Goal: Transaction & Acquisition: Purchase product/service

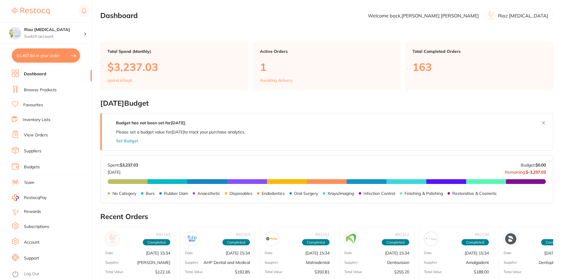
click at [40, 50] on button "$1,467.84 in your order" at bounding box center [46, 55] width 68 height 14
checkbox input "true"
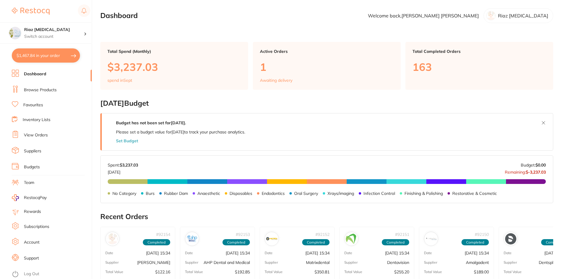
checkbox input "true"
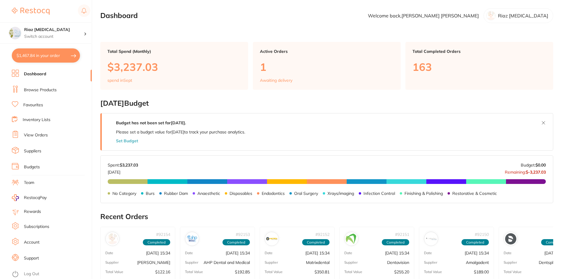
checkbox input "true"
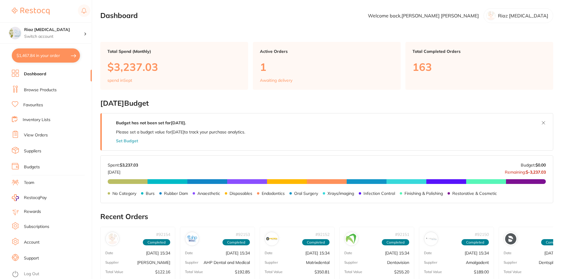
checkbox input "true"
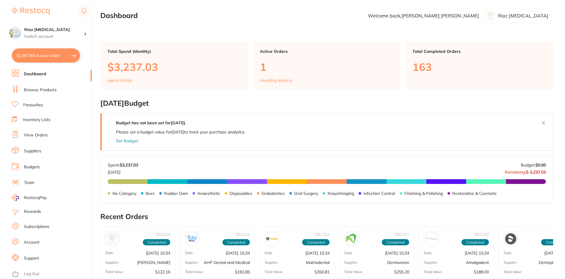
checkbox input "true"
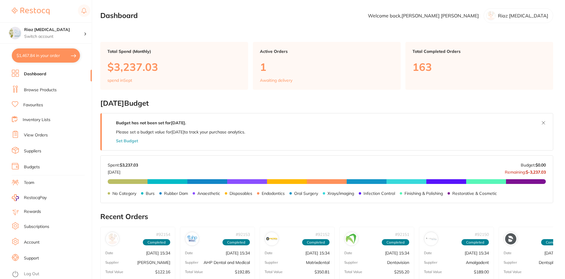
checkbox input "true"
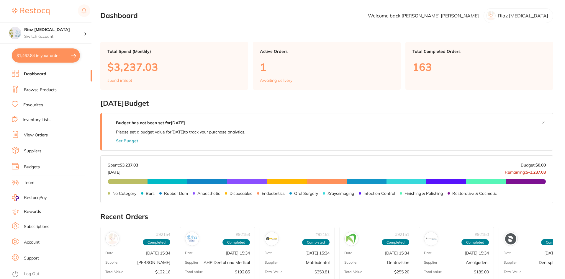
checkbox input "true"
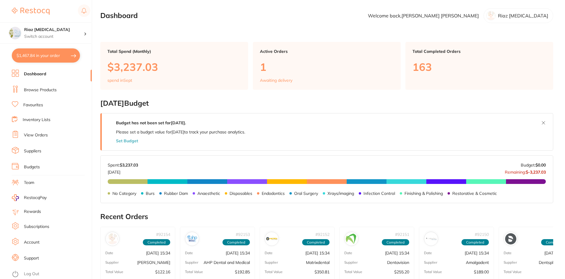
checkbox input "true"
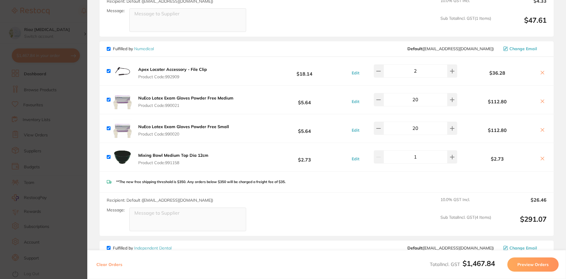
scroll to position [236, 0]
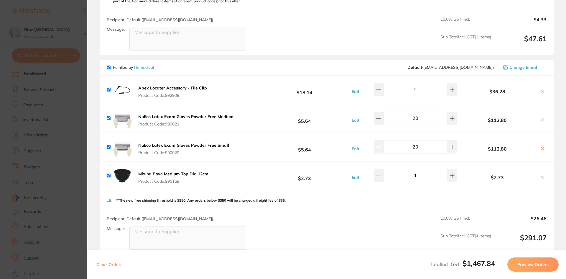
click at [416, 115] on input "20" at bounding box center [416, 118] width 64 height 13
type input "30"
click at [370, 198] on div "**The new free shipping threshold is $350. Any orders below $350 will be charge…" at bounding box center [327, 200] width 454 height 21
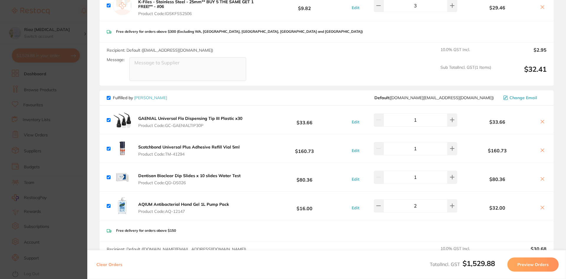
scroll to position [531, 0]
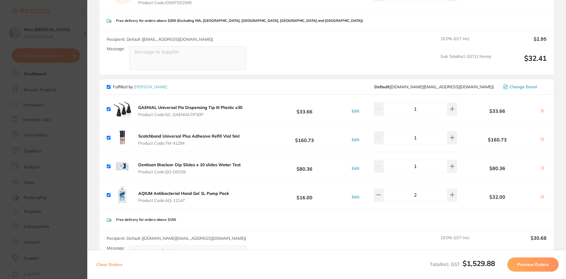
click at [70, 14] on section "Update RRP Set your pre negotiated price for this item. Item Agreed RRP (excl. …" at bounding box center [283, 139] width 566 height 279
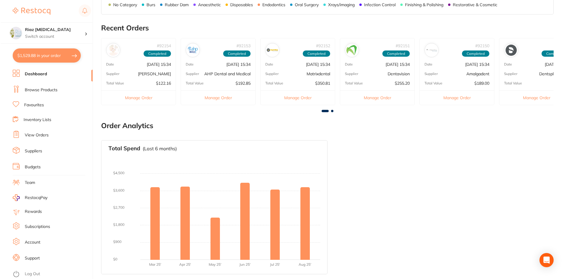
scroll to position [0, 0]
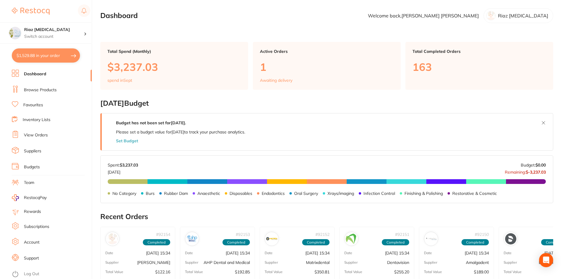
click at [41, 88] on link "Browse Products" at bounding box center [40, 90] width 33 height 6
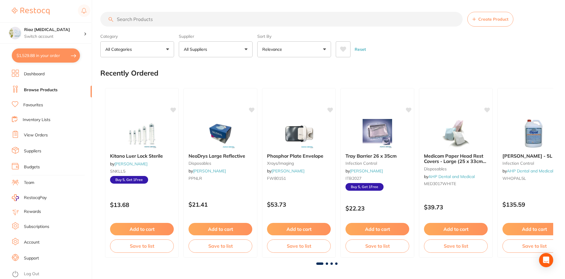
click at [143, 19] on input "search" at bounding box center [281, 19] width 362 height 15
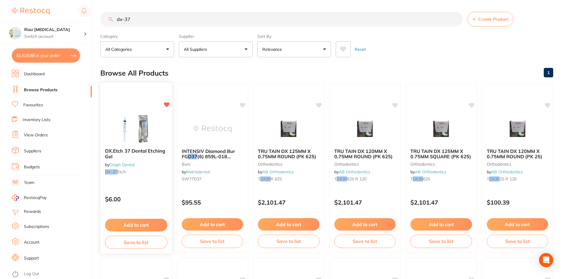
type input "dx-37"
click at [151, 122] on img at bounding box center [136, 129] width 39 height 30
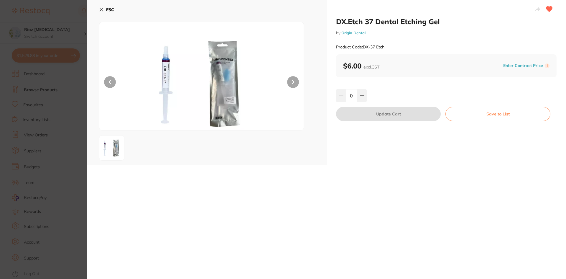
drag, startPoint x: 354, startPoint y: 96, endPoint x: 345, endPoint y: 97, distance: 8.6
click at [346, 97] on input "0" at bounding box center [351, 95] width 11 height 13
type input "3"
click at [373, 97] on div "3" at bounding box center [446, 95] width 221 height 13
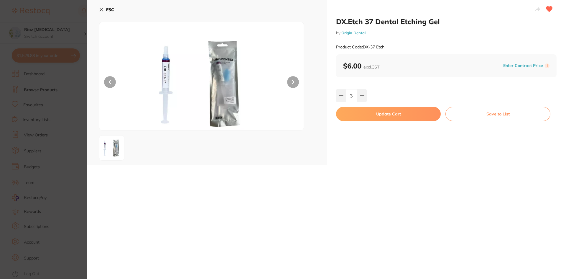
click at [374, 114] on button "Update Cart" at bounding box center [388, 114] width 105 height 14
checkbox input "false"
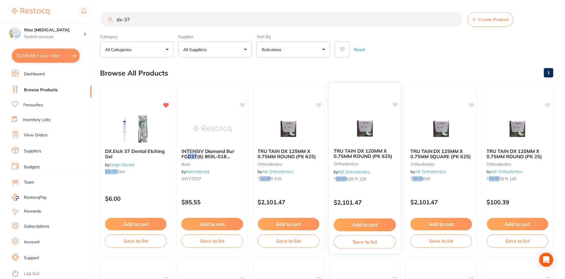
scroll to position [2, 0]
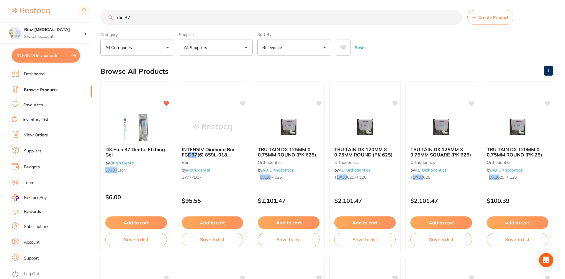
drag, startPoint x: 137, startPoint y: 15, endPoint x: 74, endPoint y: 19, distance: 63.5
click at [74, 19] on div "$1,536.48 Riaz Dental Surgery Switch account Riaz Dental Surgery $1,536.48 in y…" at bounding box center [282, 137] width 565 height 279
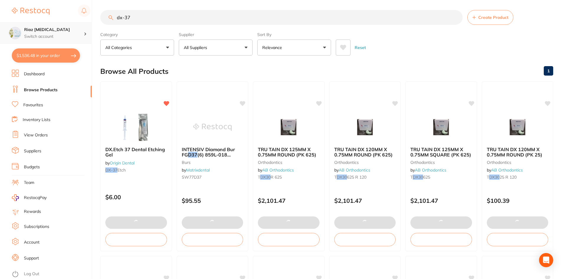
type input "3"
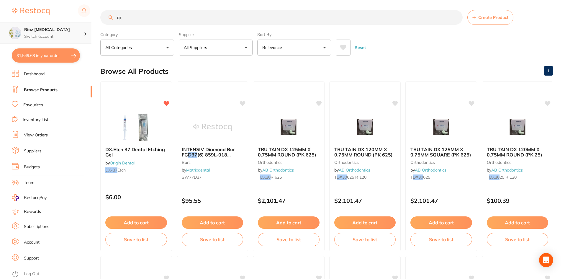
scroll to position [0, 0]
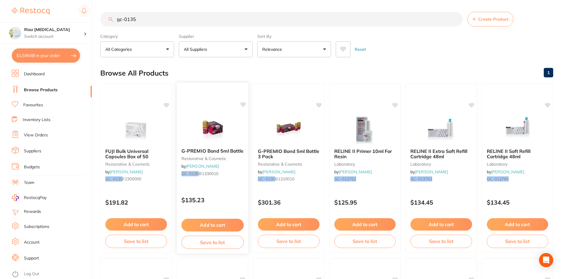
type input "gc-0135"
click at [207, 224] on button "Add to cart" at bounding box center [212, 225] width 62 height 13
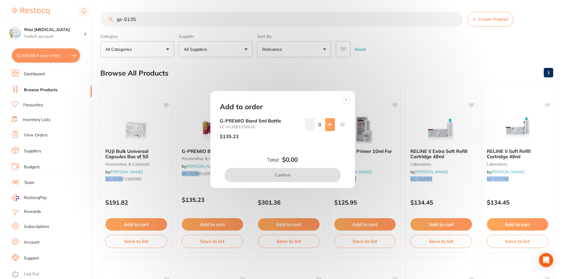
click at [330, 123] on icon at bounding box center [329, 124] width 5 height 5
type input "1"
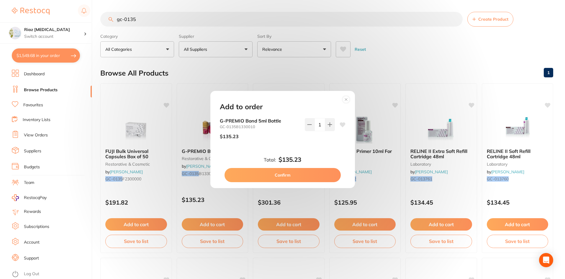
click at [298, 173] on button "Confirm" at bounding box center [282, 175] width 116 height 14
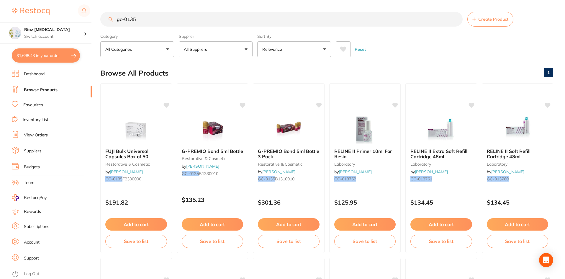
checkbox input "false"
drag, startPoint x: 145, startPoint y: 23, endPoint x: 86, endPoint y: 26, distance: 59.4
click at [86, 26] on div "$1,698.43 Riaz Dental Surgery Switch account Riaz Dental Surgery $1,698.43 in y…" at bounding box center [282, 139] width 565 height 279
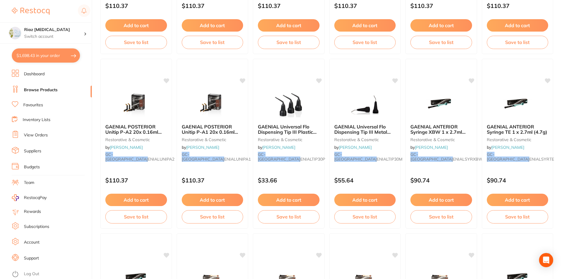
scroll to position [383, 0]
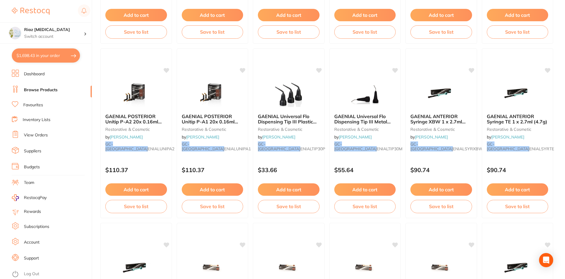
type input "gc-ga"
click at [35, 52] on button "$1,698.43 in your order" at bounding box center [46, 55] width 68 height 14
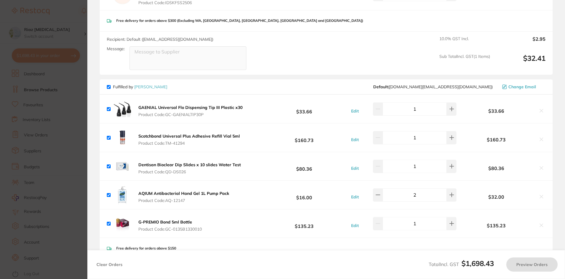
checkbox input "true"
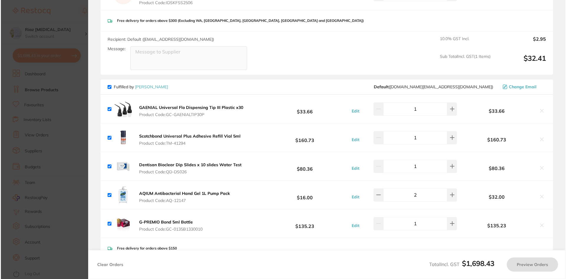
scroll to position [0, 0]
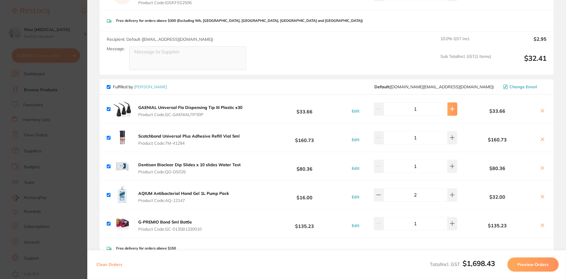
click at [450, 106] on icon at bounding box center [452, 108] width 5 height 5
type input "2"
click at [70, 92] on section "Update RRP Set your pre negotiated price for this item. Item Agreed RRP (excl. …" at bounding box center [283, 139] width 566 height 279
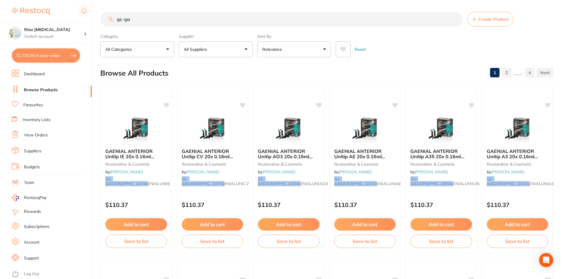
click at [155, 22] on input "gc-ga" at bounding box center [281, 19] width 362 height 15
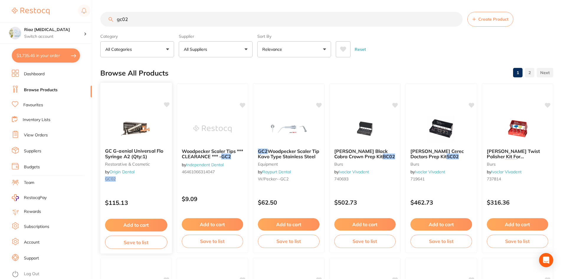
type input "gc02"
click at [140, 223] on button "Add to cart" at bounding box center [136, 225] width 62 height 13
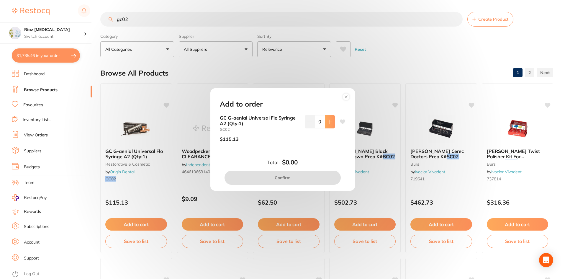
click at [329, 123] on icon at bounding box center [329, 121] width 5 height 5
type input "1"
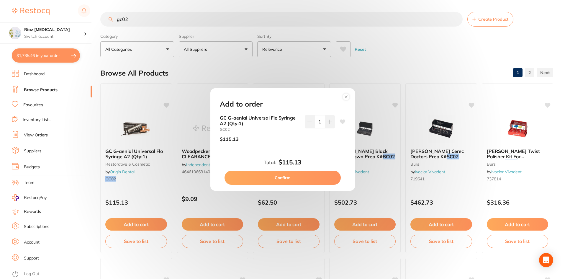
click at [300, 179] on button "Confirm" at bounding box center [282, 177] width 116 height 14
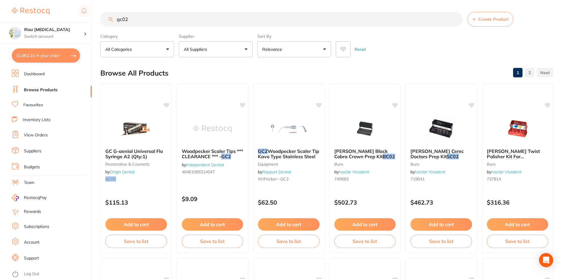
checkbox input "false"
drag, startPoint x: 137, startPoint y: 18, endPoint x: 76, endPoint y: 25, distance: 62.1
click at [76, 25] on div "$1,862.10 Riaz Dental Surgery Switch account Riaz Dental Surgery $1,862.10 in y…" at bounding box center [282, 139] width 565 height 279
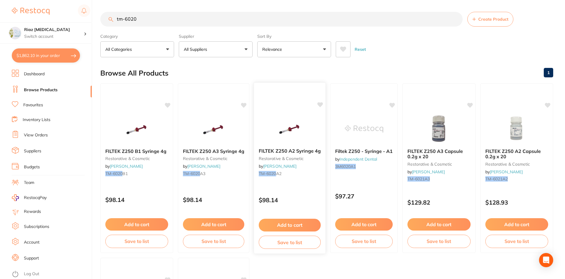
type input "tm-6020"
click at [289, 224] on button "Add to cart" at bounding box center [289, 224] width 61 height 12
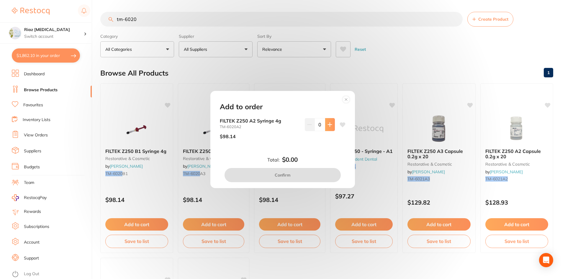
click at [327, 123] on icon at bounding box center [329, 124] width 5 height 5
type input "1"
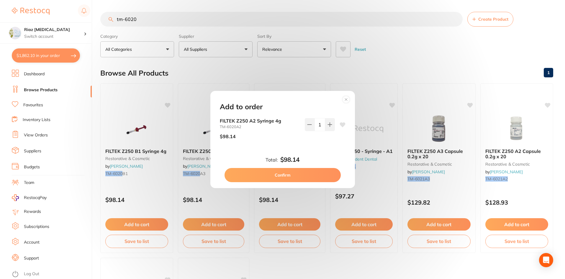
click at [286, 175] on button "Confirm" at bounding box center [282, 175] width 116 height 14
checkbox input "false"
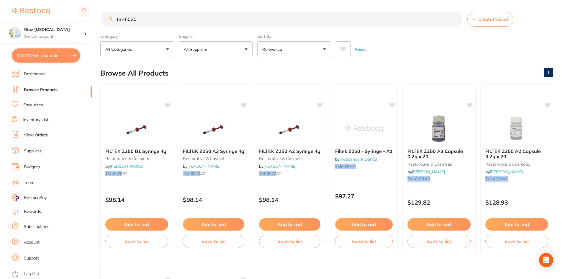
drag, startPoint x: 142, startPoint y: 17, endPoint x: 83, endPoint y: 21, distance: 59.4
click at [83, 21] on div "$1,970.06 Riaz Dental Surgery Switch account Riaz Dental Surgery $1,970.06 in y…" at bounding box center [282, 139] width 565 height 279
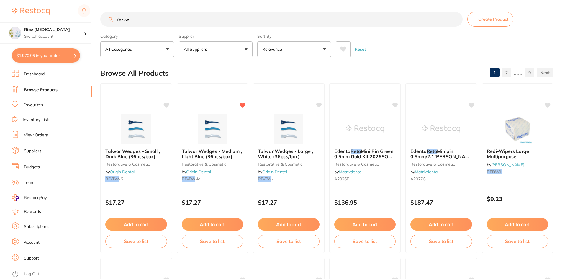
type input "re-tw"
click at [57, 57] on button "$1,970.06 in your order" at bounding box center [46, 55] width 68 height 14
checkbox input "true"
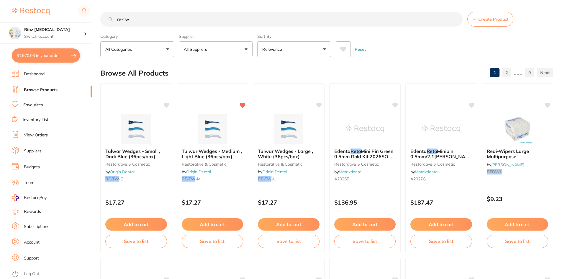
checkbox input "true"
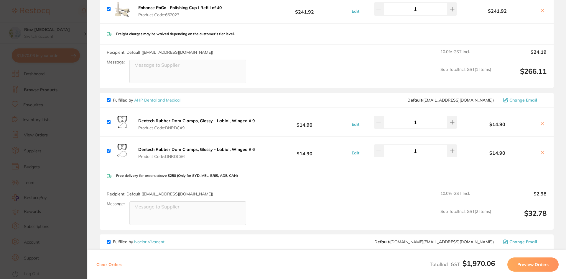
scroll to position [885, 0]
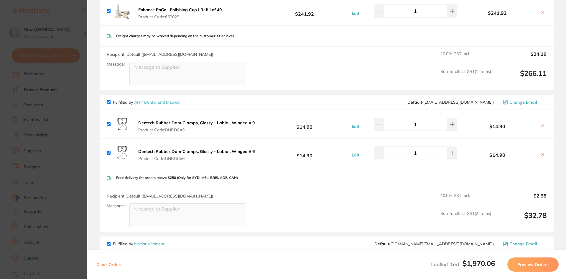
click at [72, 128] on section "Update RRP Set your pre negotiated price for this item. Item Agreed RRP (excl. …" at bounding box center [283, 139] width 566 height 279
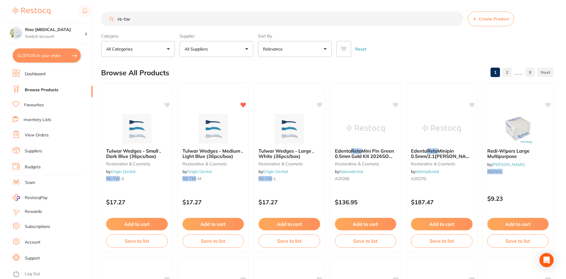
scroll to position [0, 0]
click at [143, 18] on input "re-tw" at bounding box center [281, 19] width 362 height 15
click at [144, 224] on button "Add to cart" at bounding box center [136, 225] width 62 height 13
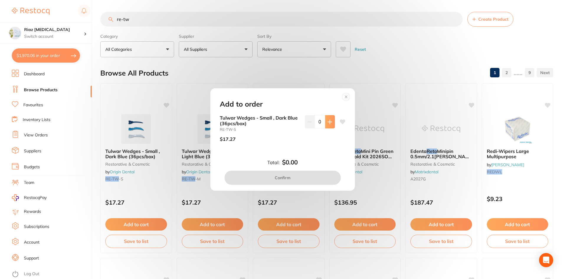
click at [327, 120] on icon at bounding box center [329, 121] width 5 height 5
type input "1"
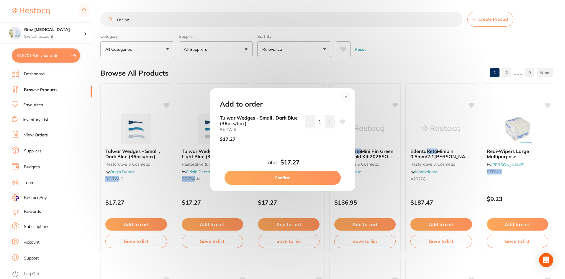
click at [289, 176] on button "Confirm" at bounding box center [282, 177] width 116 height 14
checkbox input "false"
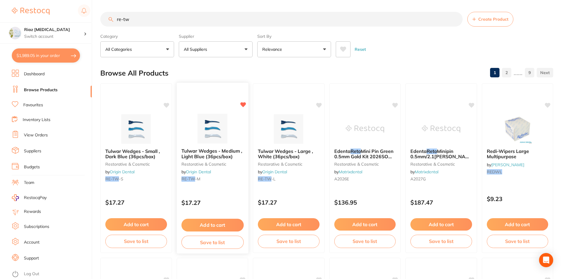
click at [219, 224] on button "Add to cart" at bounding box center [212, 225] width 62 height 13
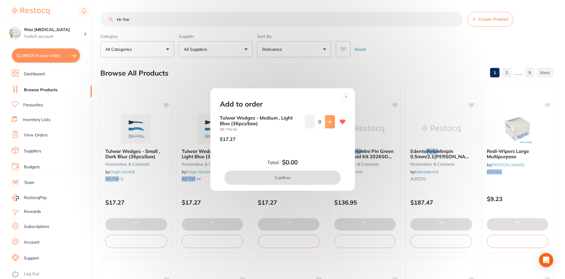
click at [331, 122] on button at bounding box center [330, 121] width 10 height 13
type input "1"
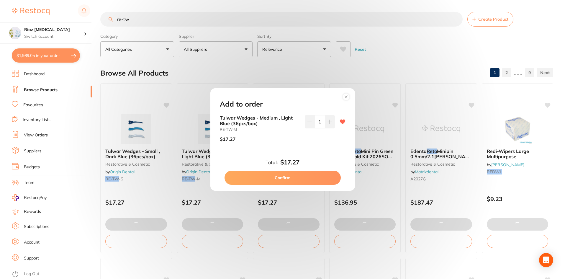
click at [278, 181] on button "Confirm" at bounding box center [282, 177] width 116 height 14
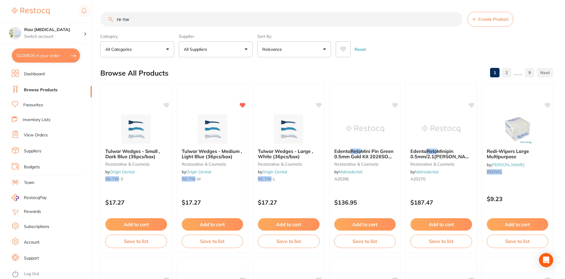
click at [40, 53] on button "$2,008.05 in your order" at bounding box center [46, 55] width 68 height 14
checkbox input "true"
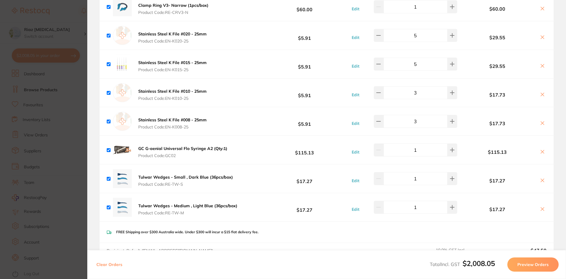
scroll to position [1475, 0]
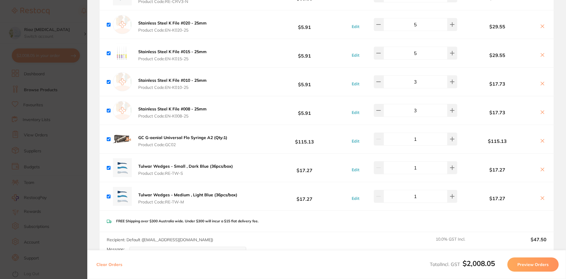
click at [75, 94] on section "Update RRP Set your pre negotiated price for this item. Item Agreed RRP (excl. …" at bounding box center [283, 139] width 566 height 279
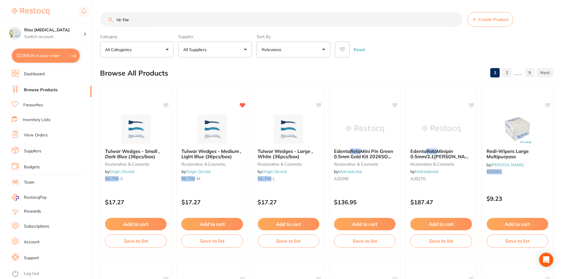
scroll to position [0, 0]
click at [301, 224] on button "Add to cart" at bounding box center [289, 224] width 62 height 13
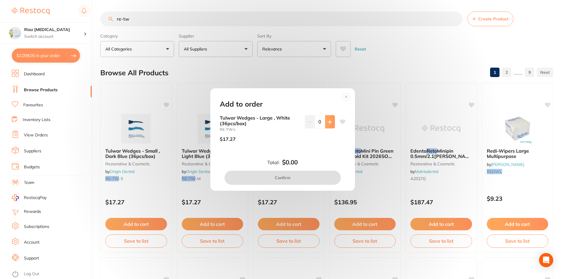
click at [329, 123] on icon at bounding box center [330, 122] width 4 height 4
type input "1"
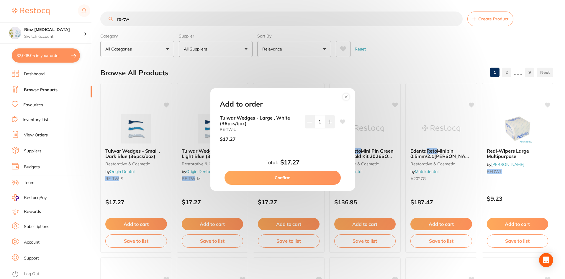
click at [278, 178] on button "Confirm" at bounding box center [282, 177] width 116 height 14
checkbox input "false"
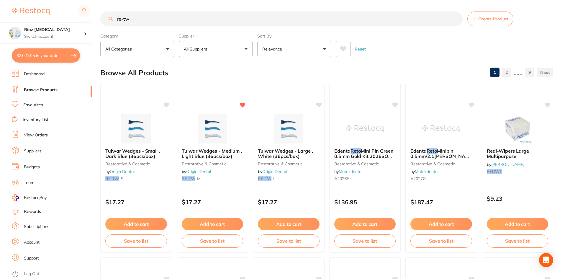
click at [47, 57] on button "$2,027.05 in your order" at bounding box center [46, 55] width 68 height 14
checkbox input "true"
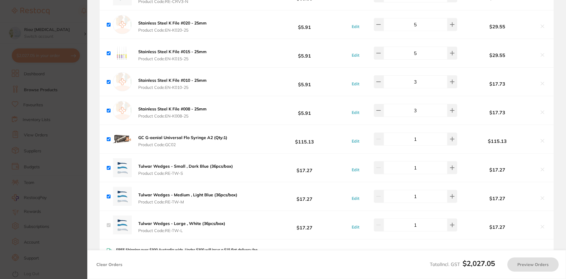
checkbox input "false"
checkbox input "true"
click at [77, 131] on section "Update RRP Set your pre negotiated price for this item. Item Agreed RRP (excl. …" at bounding box center [283, 139] width 566 height 279
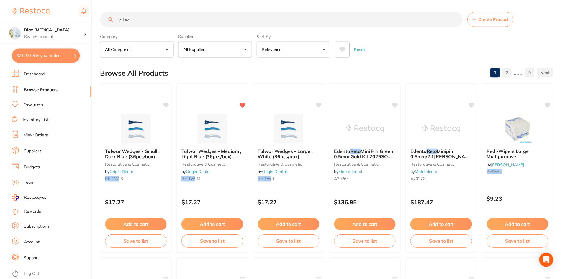
scroll to position [0, 0]
drag, startPoint x: 99, startPoint y: 18, endPoint x: 65, endPoint y: 20, distance: 34.0
click at [65, 20] on div "$2,027.05 Riaz Dental Surgery Switch account Riaz Dental Surgery $2,027.05 in y…" at bounding box center [282, 139] width 565 height 279
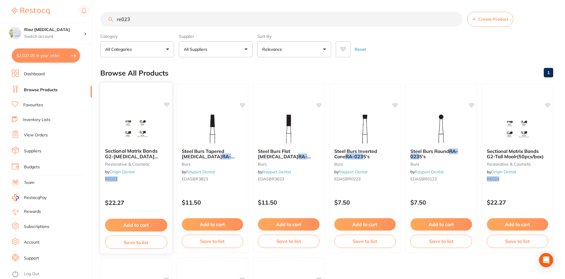
type input "re023"
click at [126, 223] on button "Add to cart" at bounding box center [136, 225] width 62 height 13
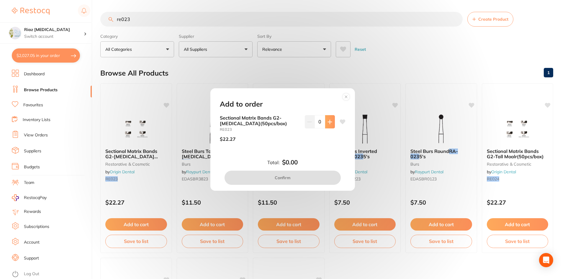
click at [327, 119] on icon at bounding box center [329, 121] width 5 height 5
type input "1"
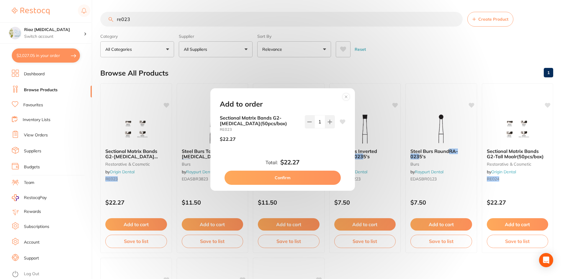
click at [290, 179] on button "Confirm" at bounding box center [282, 177] width 116 height 14
checkbox input "false"
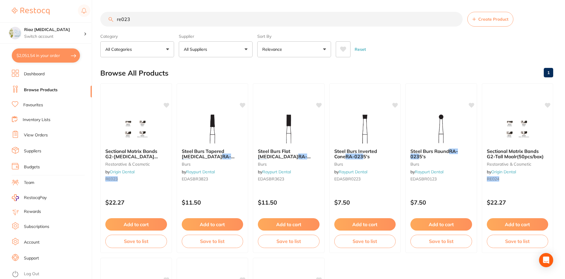
click at [134, 16] on input "re023" at bounding box center [281, 19] width 362 height 15
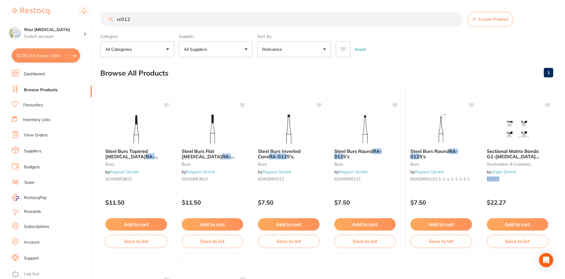
drag, startPoint x: 117, startPoint y: 21, endPoint x: 94, endPoint y: 21, distance: 23.9
click at [94, 21] on div "$2,051.54 Riaz Dental Surgery Switch account Riaz Dental Surgery $2,051.54 in y…" at bounding box center [282, 139] width 565 height 279
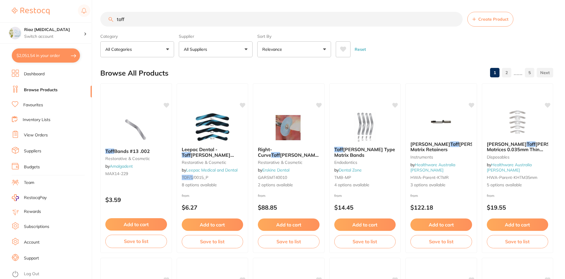
type input "toff"
click at [205, 46] on p "All Suppliers" at bounding box center [197, 49] width 26 height 6
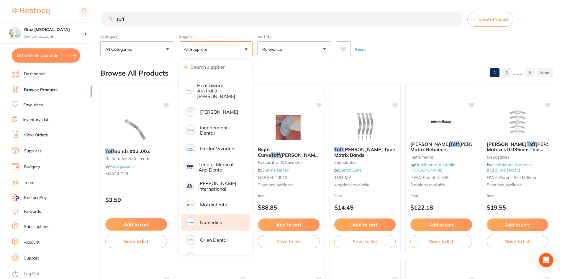
scroll to position [206, 0]
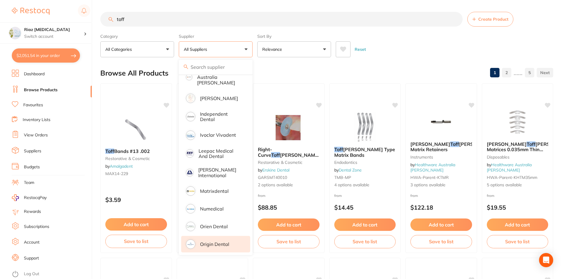
click at [219, 241] on p "Origin Dental" at bounding box center [214, 243] width 29 height 5
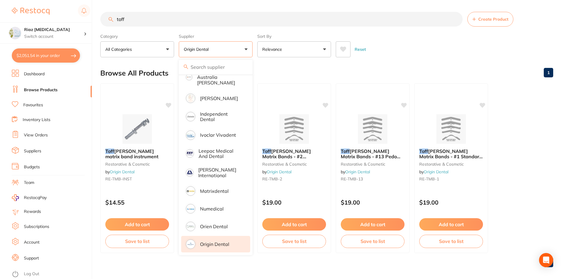
click at [444, 46] on div "Reset" at bounding box center [442, 47] width 213 height 21
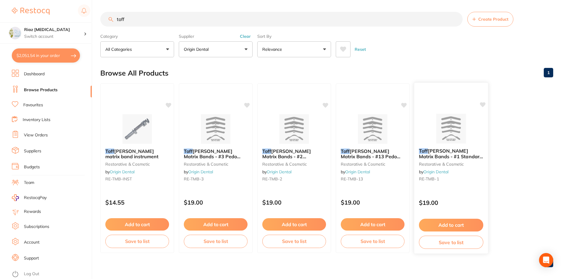
click at [454, 223] on button "Add to cart" at bounding box center [451, 225] width 64 height 13
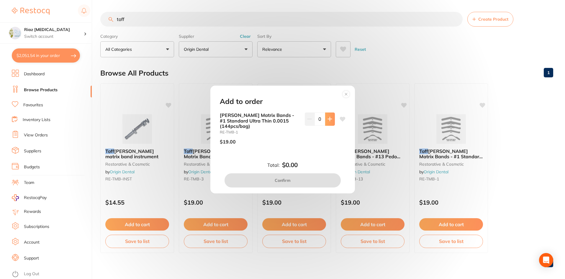
click at [328, 119] on icon at bounding box center [330, 119] width 4 height 4
type input "1"
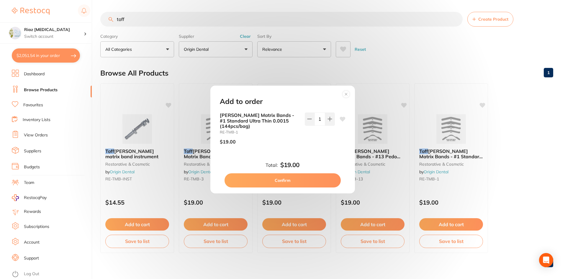
click at [288, 181] on button "Confirm" at bounding box center [282, 180] width 116 height 14
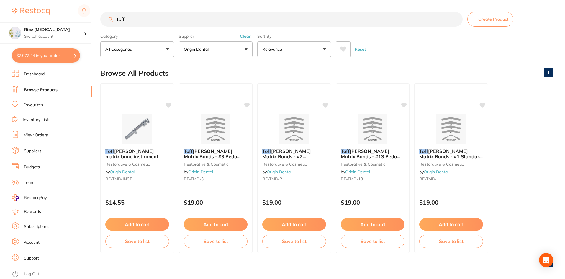
click at [192, 50] on p "Origin Dental" at bounding box center [197, 49] width 27 height 6
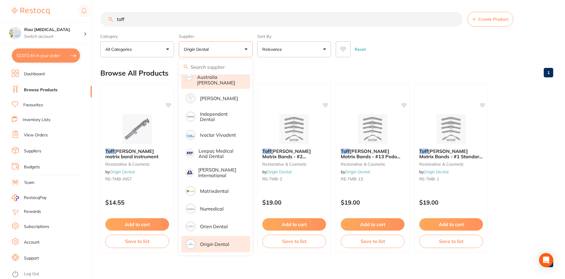
scroll to position [0, 0]
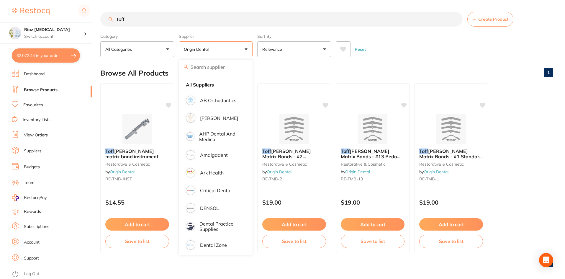
drag, startPoint x: 205, startPoint y: 85, endPoint x: 187, endPoint y: 69, distance: 23.6
click at [205, 85] on strong "All Suppliers" at bounding box center [200, 84] width 28 height 5
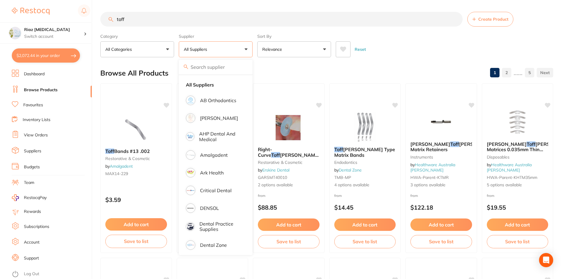
click at [76, 20] on div "$2,072.44 Riaz Dental Surgery Switch account Riaz Dental Surgery $2,072.44 in y…" at bounding box center [282, 139] width 565 height 279
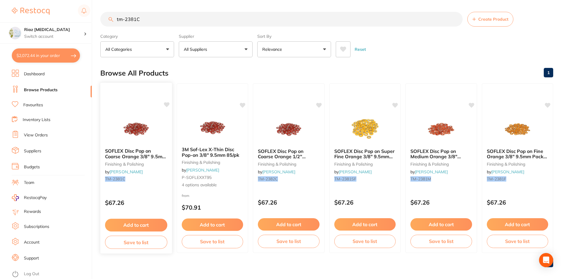
type input "tm-2381C"
click at [135, 225] on button "Add to cart" at bounding box center [136, 225] width 62 height 13
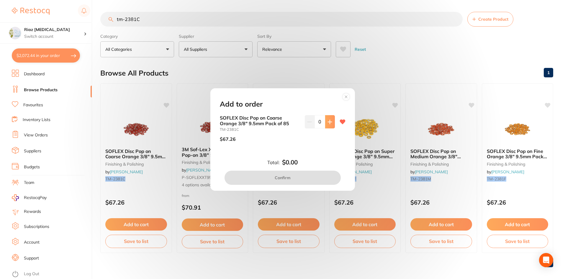
click at [329, 124] on icon at bounding box center [329, 121] width 5 height 5
type input "1"
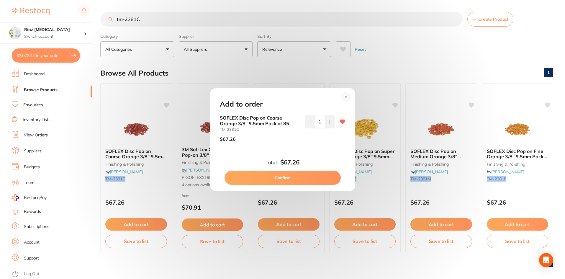
click at [288, 178] on button "Confirm" at bounding box center [282, 177] width 116 height 14
checkbox input "false"
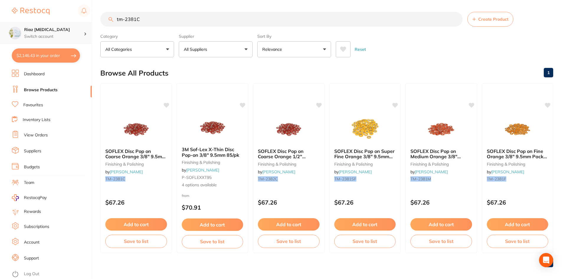
scroll to position [0, 0]
drag, startPoint x: 110, startPoint y: 19, endPoint x: 81, endPoint y: 23, distance: 30.0
click at [81, 23] on div "$2,146.43 Riaz Dental Surgery Switch account Riaz Dental Surgery $2,146.43 in y…" at bounding box center [282, 139] width 565 height 279
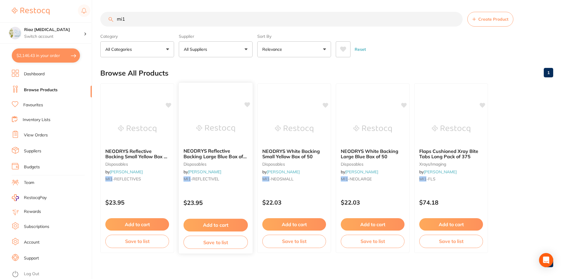
type input "mi1"
click at [223, 224] on button "Add to cart" at bounding box center [215, 225] width 64 height 13
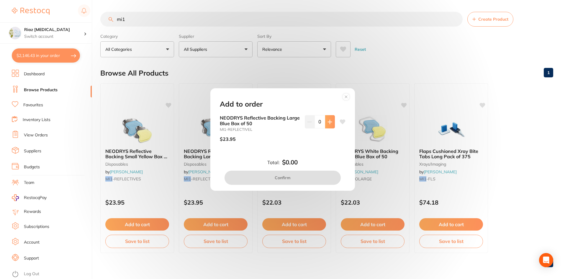
click at [332, 124] on button at bounding box center [330, 121] width 10 height 13
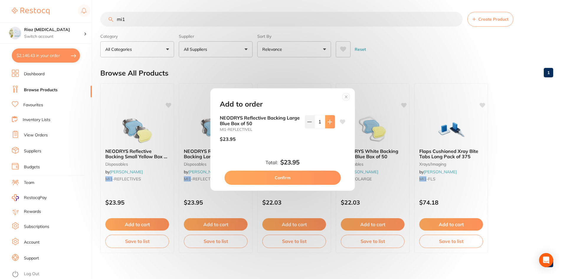
click at [332, 124] on button at bounding box center [330, 121] width 10 height 13
type input "2"
click at [275, 173] on button "Confirm" at bounding box center [282, 177] width 116 height 14
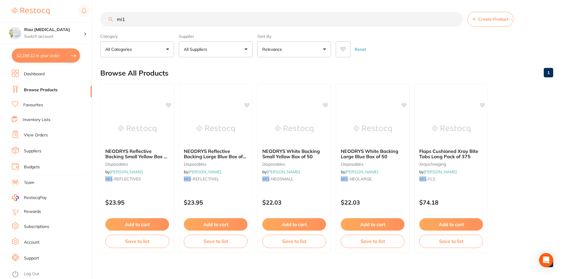
scroll to position [1530, 0]
drag, startPoint x: 109, startPoint y: 19, endPoint x: 94, endPoint y: 22, distance: 15.9
click at [94, 22] on div "$2,199.12 Riaz Dental Surgery Switch account Riaz Dental Surgery $2,199.12 in y…" at bounding box center [282, 139] width 565 height 279
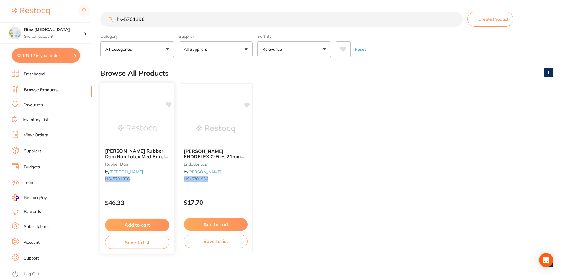
type input "hs-5701396"
click at [136, 225] on button "Add to cart" at bounding box center [137, 225] width 64 height 13
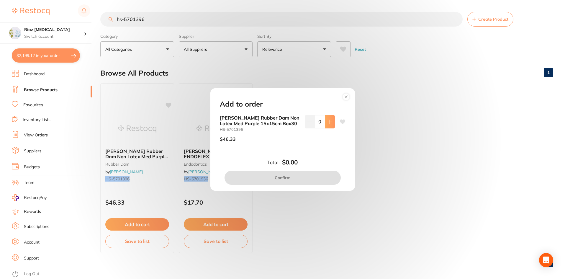
click at [329, 122] on icon at bounding box center [330, 122] width 4 height 4
type input "1"
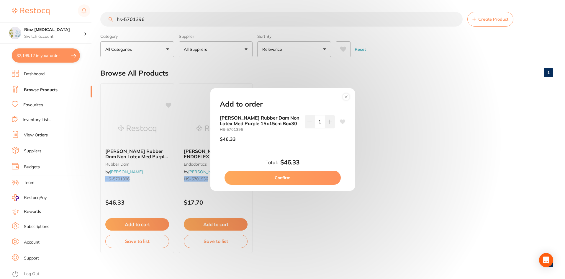
click at [288, 178] on button "Confirm" at bounding box center [282, 177] width 116 height 14
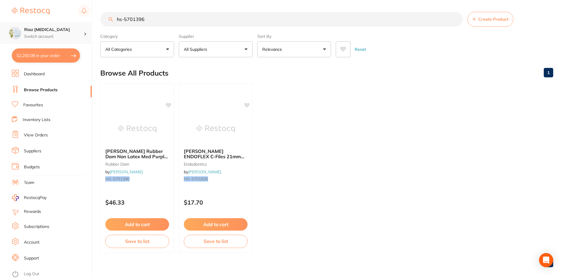
scroll to position [0, 0]
drag, startPoint x: 150, startPoint y: 17, endPoint x: 89, endPoint y: 24, distance: 62.1
click at [89, 24] on div "$2,250.08 Riaz Dental Surgery Switch account Riaz Dental Surgery $2,250.08 in y…" at bounding box center [282, 139] width 565 height 279
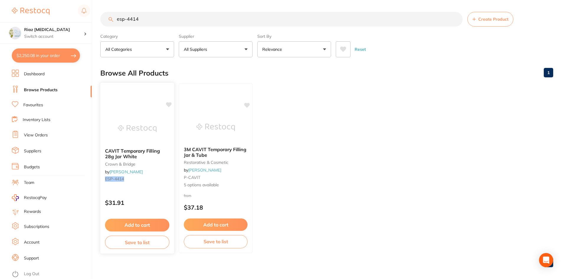
type input "esp-4414"
click at [133, 227] on button "Add to cart" at bounding box center [137, 225] width 64 height 13
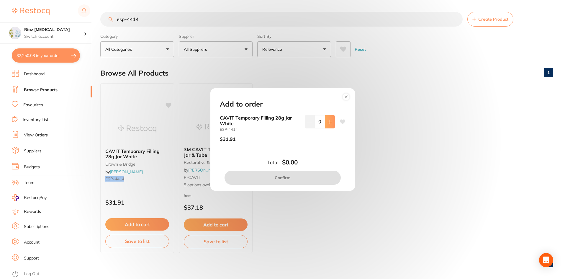
click at [327, 123] on icon at bounding box center [329, 121] width 5 height 5
type input "1"
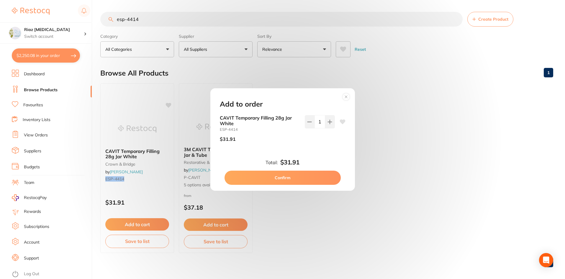
click at [295, 177] on button "Confirm" at bounding box center [282, 177] width 116 height 14
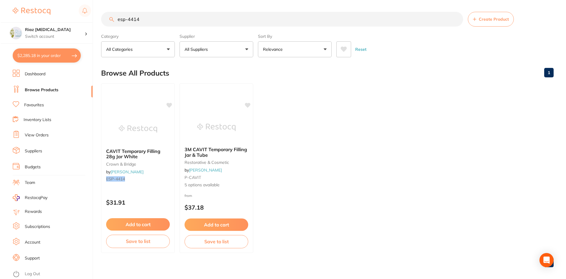
scroll to position [1587, 0]
click at [35, 50] on button "$2,285.18 in your order" at bounding box center [46, 55] width 68 height 14
checkbox input "true"
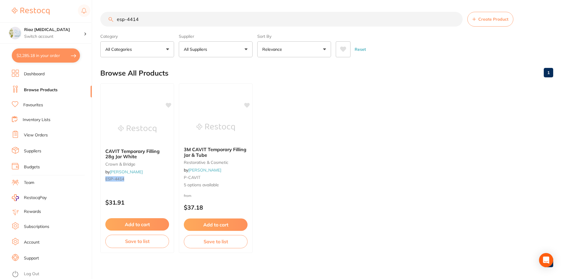
checkbox input "true"
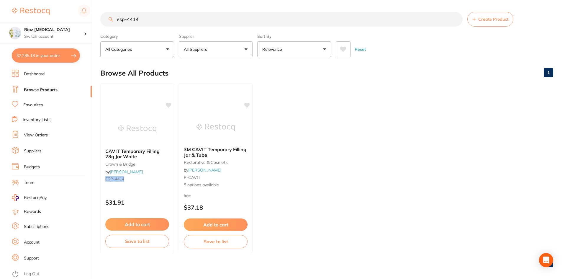
checkbox input "true"
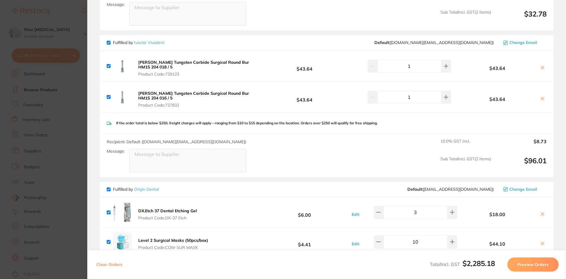
scroll to position [967, 0]
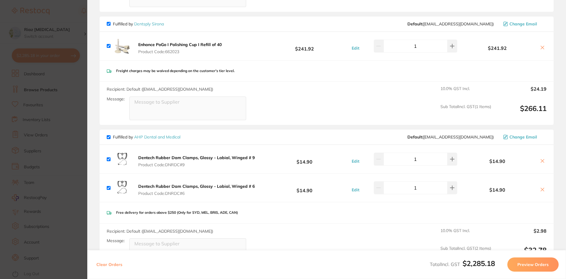
click at [71, 103] on section "Update RRP Set your pre negotiated price for this item. Item Agreed RRP (excl. …" at bounding box center [283, 139] width 566 height 279
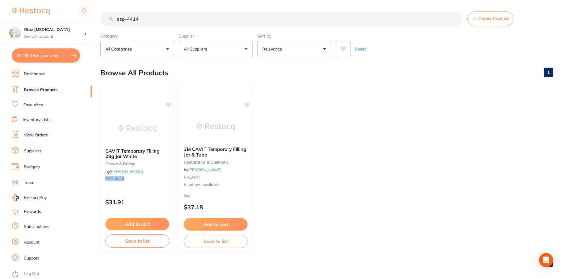
scroll to position [0, 0]
drag, startPoint x: 116, startPoint y: 22, endPoint x: 65, endPoint y: 22, distance: 50.4
click at [65, 22] on div "$2,285.18 Riaz Dental Surgery Switch account Riaz Dental Surgery $2,285.18 in y…" at bounding box center [282, 139] width 565 height 279
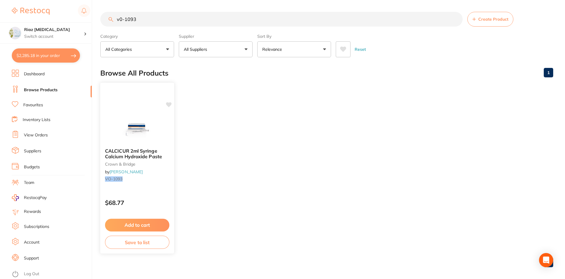
type input "v0-1093"
click at [142, 227] on button "Add to cart" at bounding box center [137, 225] width 64 height 13
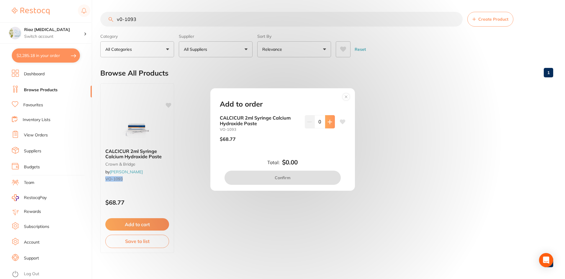
click at [328, 122] on icon at bounding box center [330, 122] width 4 height 4
type input "1"
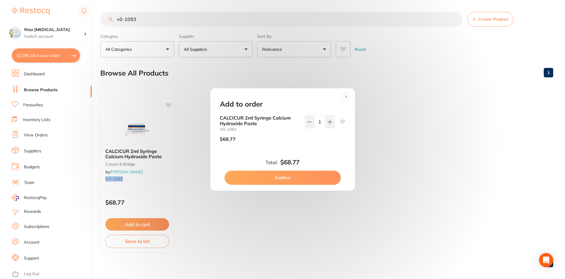
click at [293, 173] on button "Confirm" at bounding box center [282, 177] width 116 height 14
checkbox input "false"
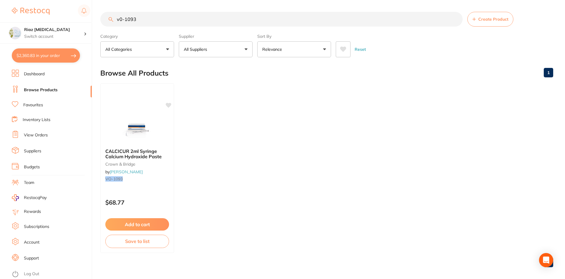
scroll to position [0, 0]
drag, startPoint x: 141, startPoint y: 23, endPoint x: 90, endPoint y: 25, distance: 51.7
click at [90, 25] on div "$2,360.83 Riaz Dental Surgery Switch account Riaz Dental Surgery $2,360.83 in y…" at bounding box center [282, 139] width 565 height 279
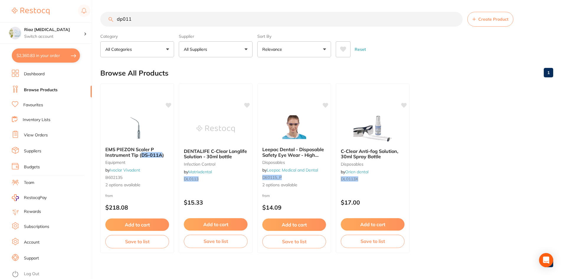
scroll to position [0, 0]
drag, startPoint x: 136, startPoint y: 22, endPoint x: 92, endPoint y: 22, distance: 43.4
click at [92, 22] on div "$2,360.83 Riaz Dental Surgery Switch account Riaz Dental Surgery $2,360.83 in y…" at bounding box center [282, 139] width 565 height 279
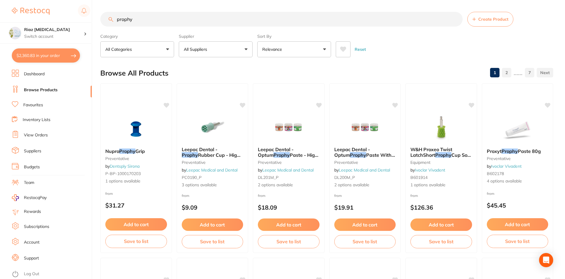
type input "prophy"
click at [218, 54] on button "All Suppliers" at bounding box center [216, 49] width 74 height 16
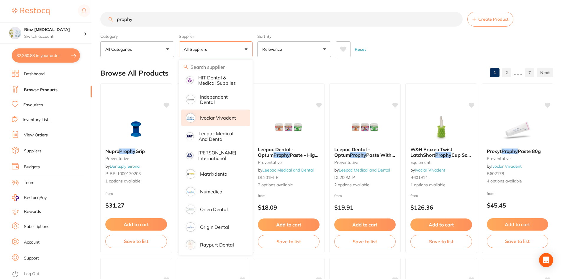
scroll to position [280, 0]
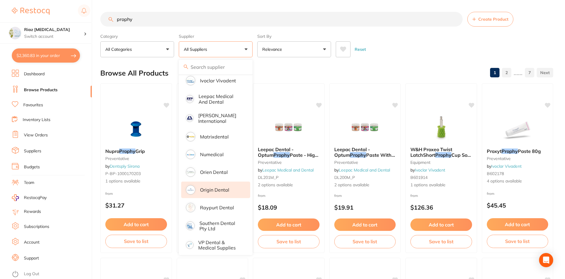
click at [212, 182] on li "Origin Dental" at bounding box center [215, 189] width 69 height 17
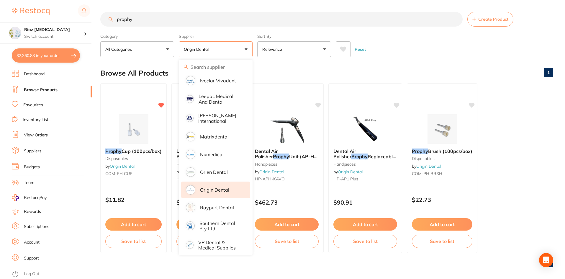
click at [145, 226] on button "Add to cart" at bounding box center [133, 224] width 56 height 12
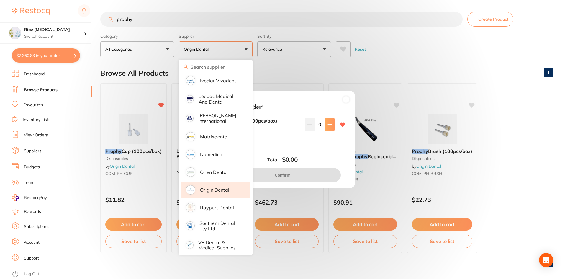
click at [331, 126] on button at bounding box center [330, 124] width 10 height 13
type input "1"
click at [295, 174] on button "Confirm" at bounding box center [282, 175] width 116 height 14
checkbox input "false"
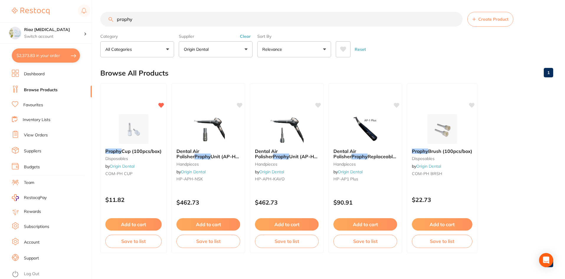
click at [238, 47] on button "Origin Dental" at bounding box center [216, 49] width 74 height 16
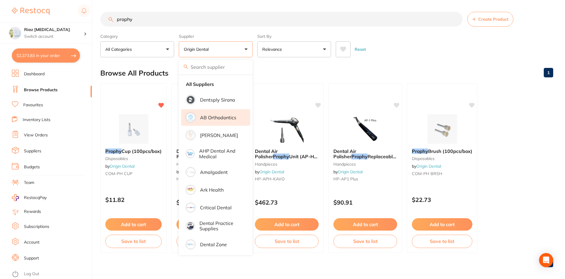
scroll to position [0, 0]
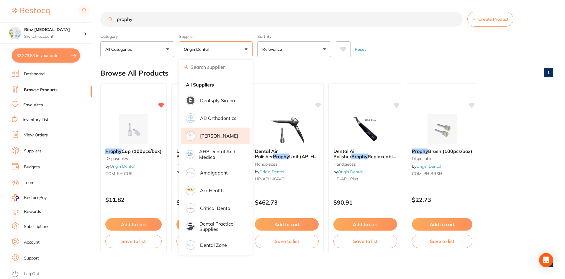
click at [213, 136] on p "[PERSON_NAME]" at bounding box center [219, 135] width 38 height 5
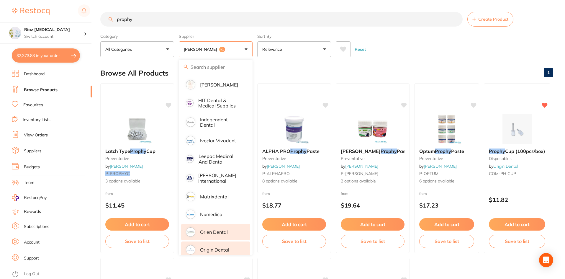
scroll to position [280, 0]
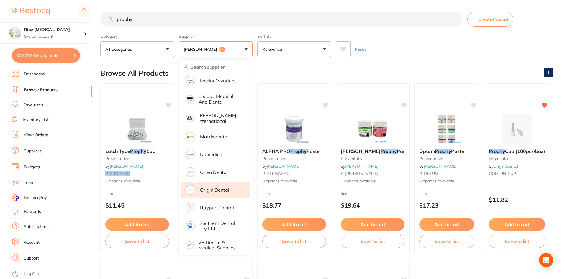
click at [222, 194] on ul "All Suppliers Dentsply Sirona AB Orthodontics Adam Dental AHP Dental and Medica…" at bounding box center [216, 26] width 74 height 463
click at [218, 189] on li "Origin Dental" at bounding box center [215, 189] width 69 height 17
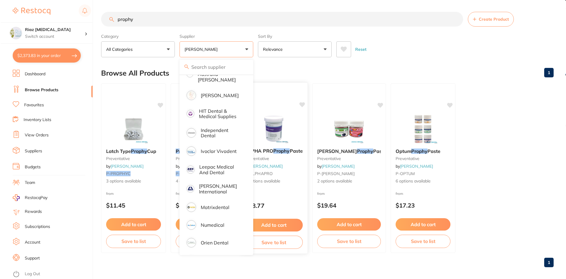
scroll to position [73, 0]
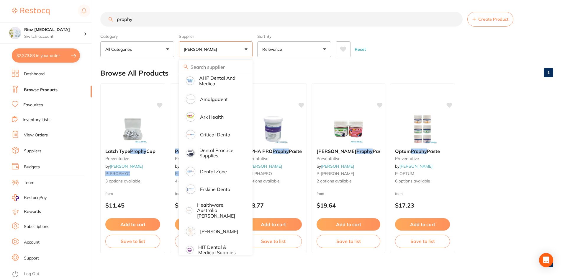
click at [414, 38] on div "Reset" at bounding box center [442, 47] width 213 height 21
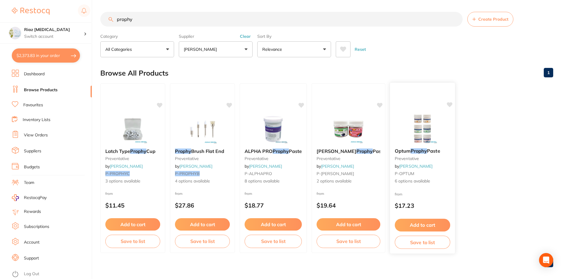
click at [425, 126] on img at bounding box center [422, 129] width 39 height 30
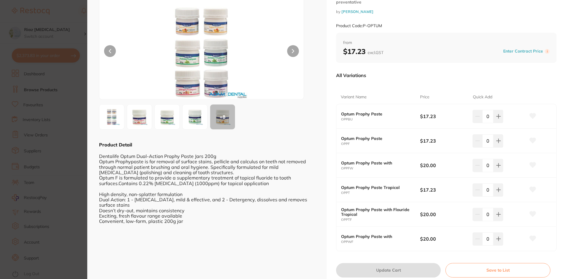
scroll to position [50, 0]
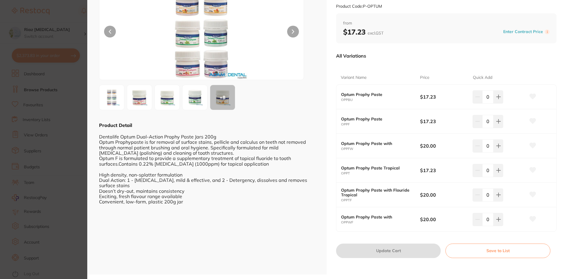
click at [376, 217] on b "Optum Prophy Paste with" at bounding box center [376, 216] width 71 height 5
click at [221, 65] on img at bounding box center [201, 32] width 123 height 93
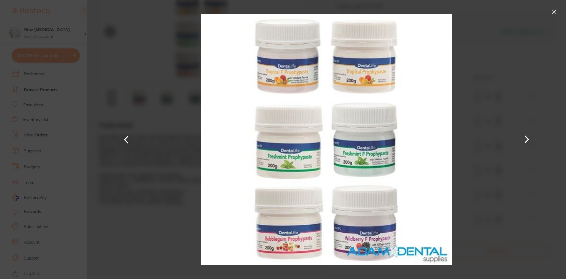
click at [385, 244] on img at bounding box center [326, 139] width 250 height 279
click at [555, 9] on button at bounding box center [554, 11] width 9 height 9
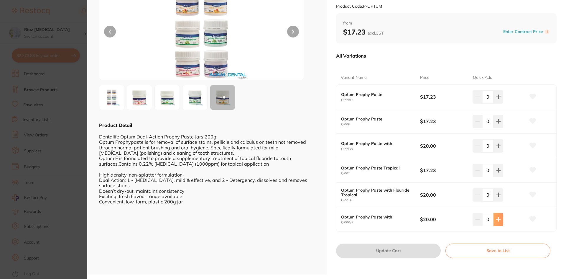
click at [496, 220] on icon at bounding box center [498, 219] width 5 height 5
type input "1"
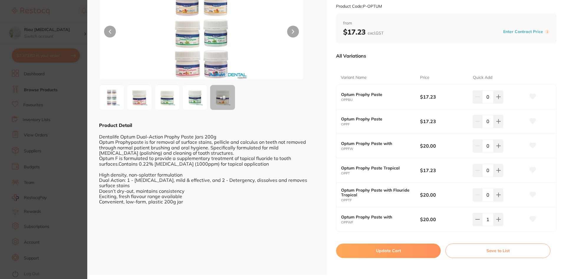
click at [380, 250] on button "Update Cart" at bounding box center [388, 250] width 105 height 14
checkbox input "false"
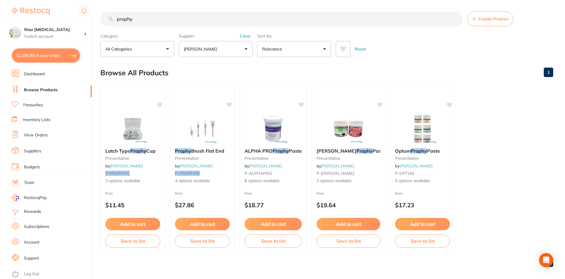
scroll to position [1024, 0]
click at [43, 56] on button "$2,395.83 in your order" at bounding box center [46, 55] width 68 height 14
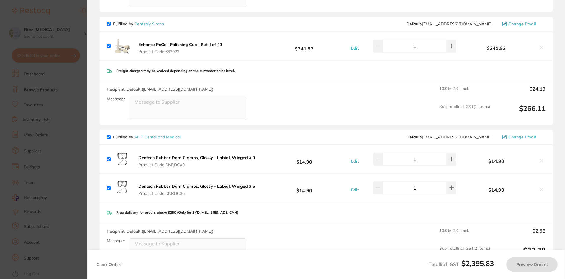
checkbox input "true"
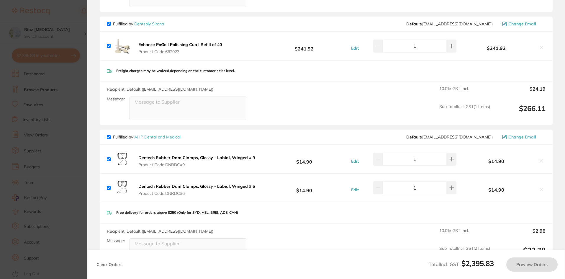
checkbox input "true"
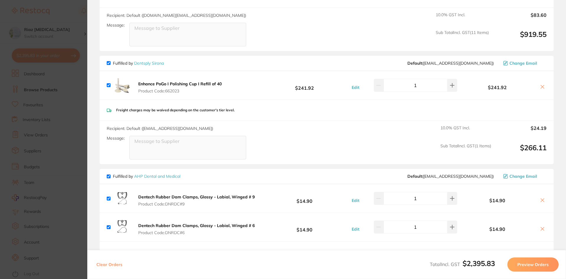
scroll to position [1054, 0]
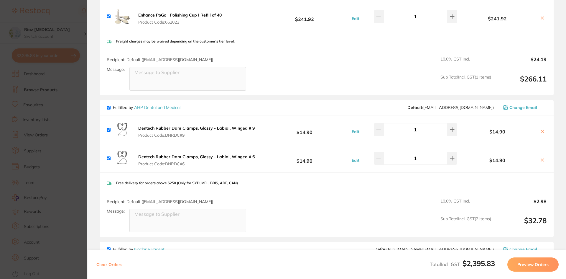
click at [76, 120] on section "Update RRP Set your pre negotiated price for this item. Item Agreed RRP (excl. …" at bounding box center [283, 139] width 566 height 279
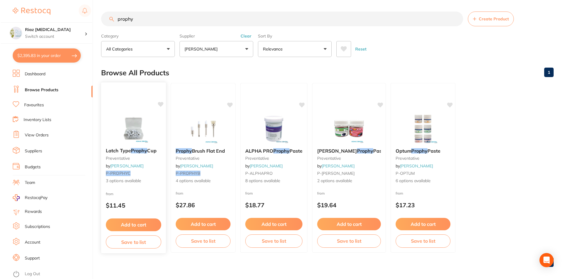
scroll to position [0, 0]
click at [36, 50] on button "$2,395.83 in your order" at bounding box center [46, 55] width 68 height 14
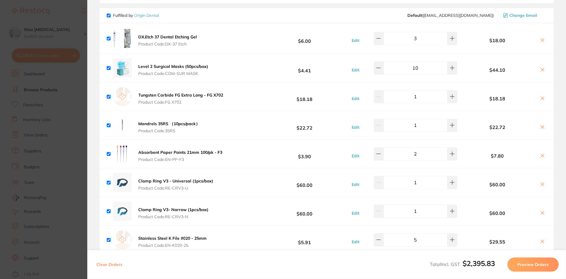
scroll to position [1437, 0]
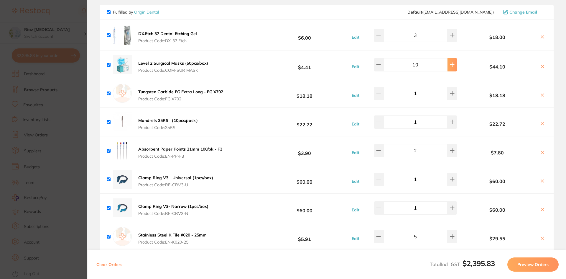
click at [453, 58] on button at bounding box center [453, 64] width 10 height 13
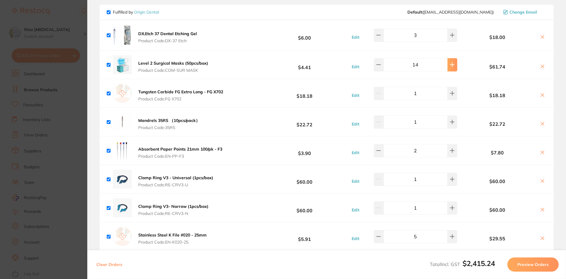
type input "15"
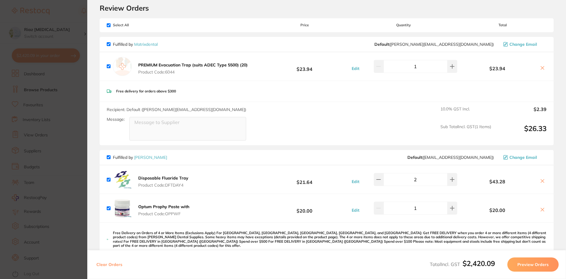
scroll to position [29, 0]
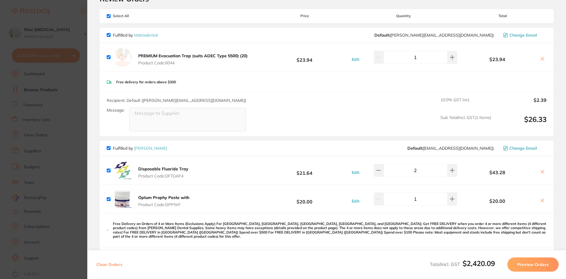
click at [64, 160] on section "Update RRP Set your pre negotiated price for this item. Item Agreed RRP (excl. …" at bounding box center [283, 139] width 566 height 279
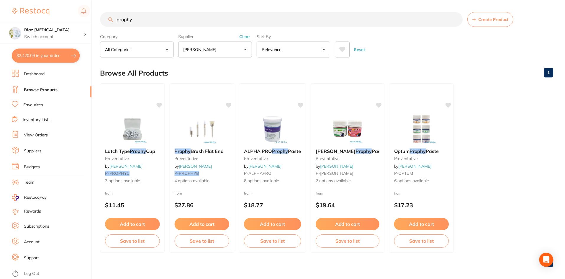
scroll to position [0, 0]
drag, startPoint x: 142, startPoint y: 17, endPoint x: 53, endPoint y: 23, distance: 89.6
click at [50, 21] on div "$2,420.09 Riaz Dental Surgery Switch account Riaz Dental Surgery $2,420.09 in y…" at bounding box center [282, 139] width 565 height 279
click at [196, 49] on p "[PERSON_NAME]" at bounding box center [201, 49] width 35 height 6
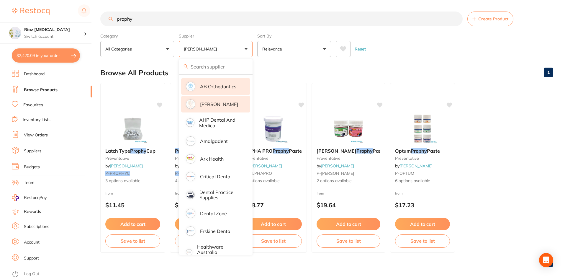
scroll to position [0, 0]
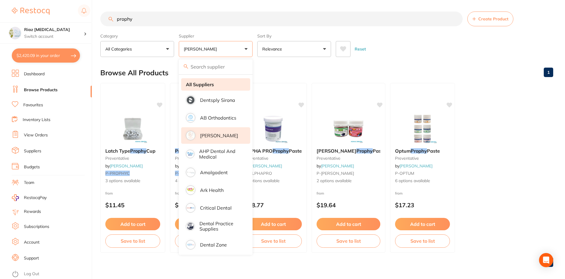
click at [201, 82] on strong "All Suppliers" at bounding box center [200, 84] width 28 height 5
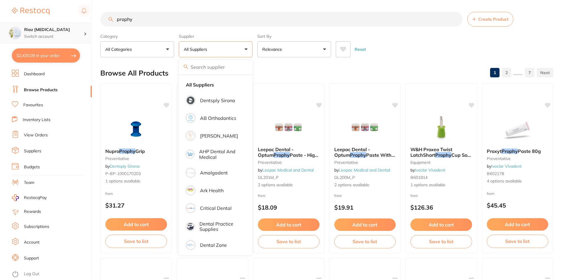
click at [70, 24] on div "$2,420.09 Riaz Dental Surgery Switch account Riaz Dental Surgery $2,420.09 in y…" at bounding box center [282, 139] width 565 height 279
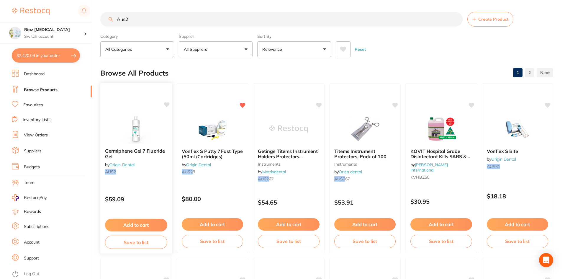
type input "Aus2"
click at [125, 222] on button "Add to cart" at bounding box center [136, 225] width 62 height 13
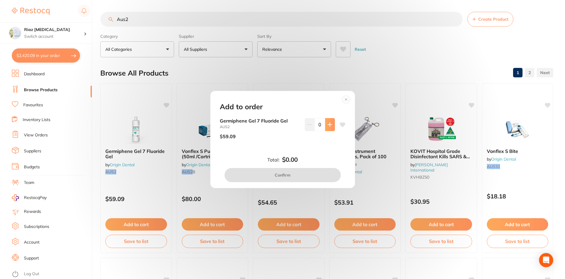
click at [330, 127] on icon at bounding box center [329, 124] width 5 height 5
type input "1"
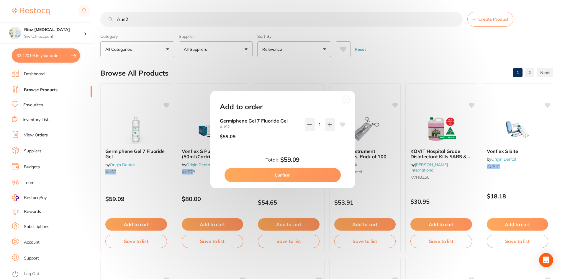
click at [283, 174] on button "Confirm" at bounding box center [282, 175] width 116 height 14
checkbox input "false"
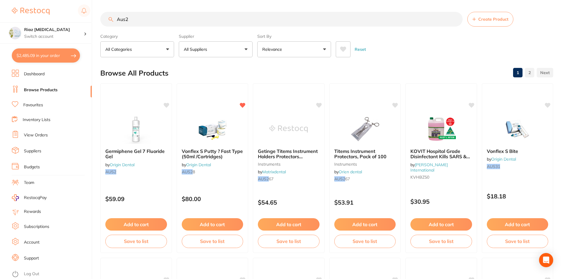
drag, startPoint x: 129, startPoint y: 15, endPoint x: 104, endPoint y: 20, distance: 25.0
click at [104, 20] on input "Aus2" at bounding box center [281, 19] width 362 height 15
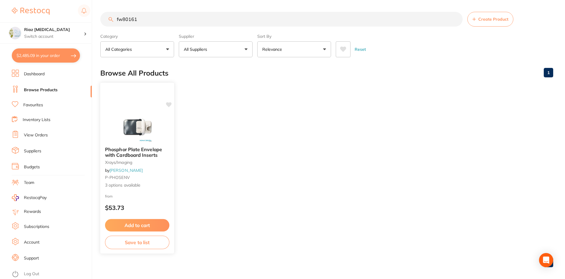
type input "fw80161"
click at [155, 128] on img at bounding box center [137, 127] width 39 height 30
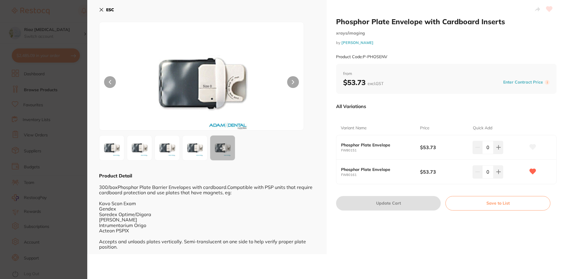
scroll to position [29, 0]
click at [497, 170] on icon at bounding box center [498, 171] width 5 height 5
type input "1"
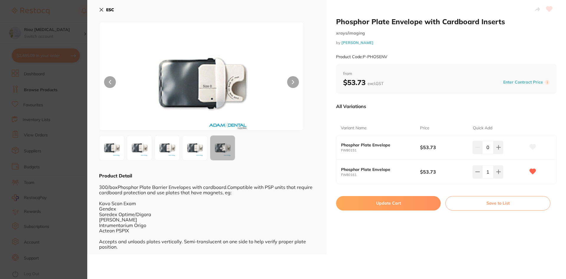
click at [382, 201] on button "Update Cart" at bounding box center [388, 203] width 105 height 14
checkbox input "false"
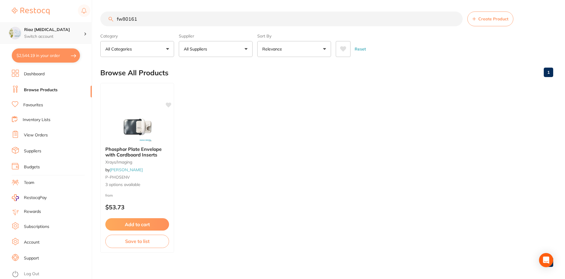
scroll to position [0, 0]
drag, startPoint x: 145, startPoint y: 20, endPoint x: 65, endPoint y: 26, distance: 80.4
click at [65, 26] on div "$2,544.19 Riaz Dental Surgery Switch account Riaz Dental Surgery $2,544.19 in y…" at bounding box center [282, 139] width 565 height 279
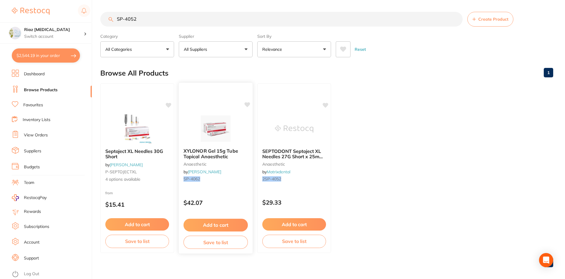
type input "SP-4052"
click at [217, 222] on button "Add to cart" at bounding box center [215, 225] width 64 height 13
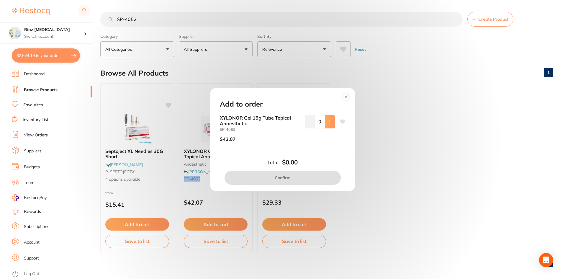
click at [330, 122] on icon at bounding box center [330, 122] width 4 height 4
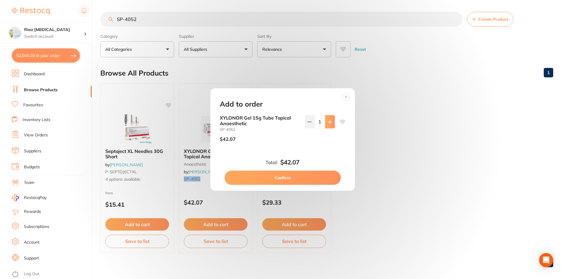
click at [330, 122] on icon at bounding box center [330, 122] width 4 height 4
type input "2"
click at [291, 176] on button "Confirm" at bounding box center [282, 177] width 116 height 14
checkbox input "false"
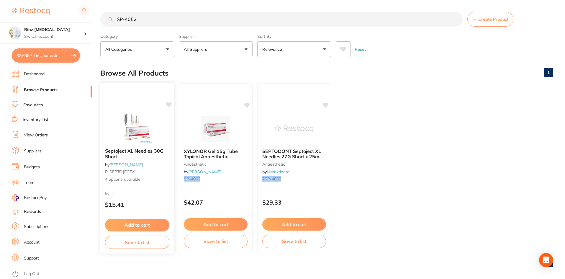
click at [139, 224] on button "Add to cart" at bounding box center [137, 225] width 64 height 13
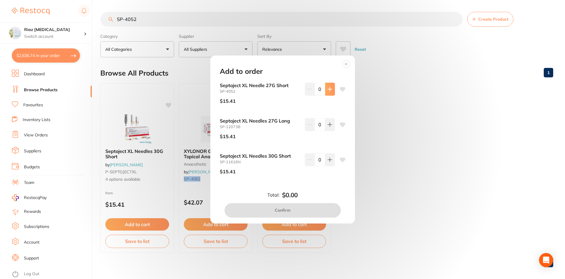
click at [328, 89] on icon at bounding box center [330, 89] width 4 height 4
type input "1"
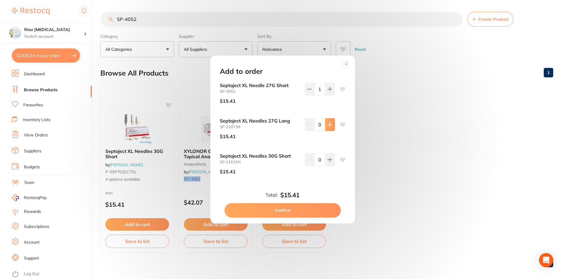
click at [329, 124] on icon at bounding box center [329, 124] width 5 height 5
type input "1"
click at [328, 164] on button at bounding box center [330, 159] width 10 height 13
type input "1"
click at [280, 211] on button "Confirm" at bounding box center [282, 210] width 116 height 14
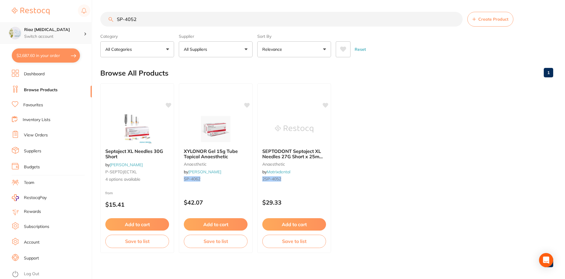
scroll to position [0, 0]
drag, startPoint x: 155, startPoint y: 21, endPoint x: 85, endPoint y: 24, distance: 70.3
click at [85, 24] on div "$2,687.60 Riaz Dental Surgery Switch account Riaz Dental Surgery $2,687.60 in y…" at bounding box center [282, 139] width 565 height 279
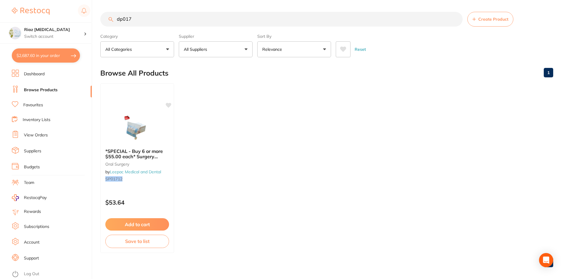
scroll to position [0, 0]
drag, startPoint x: 109, startPoint y: 21, endPoint x: 78, endPoint y: 20, distance: 31.0
click at [78, 20] on div "$2,687.60 Riaz Dental Surgery Switch account Riaz Dental Surgery $2,687.60 in y…" at bounding box center [282, 139] width 565 height 279
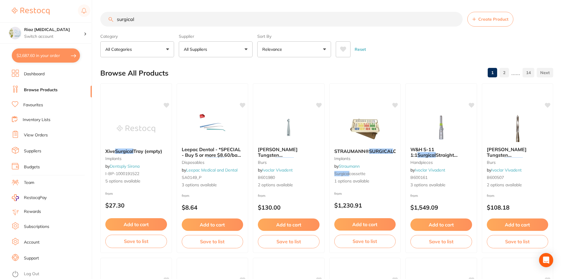
type input "surgical"
click at [231, 52] on button "All Suppliers" at bounding box center [216, 49] width 74 height 16
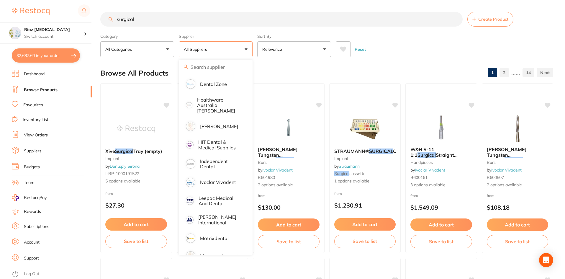
scroll to position [265, 0]
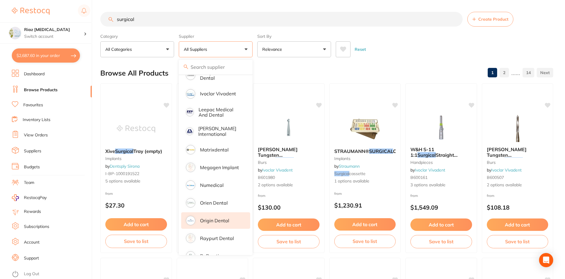
click at [212, 218] on p "Origin Dental" at bounding box center [214, 220] width 29 height 5
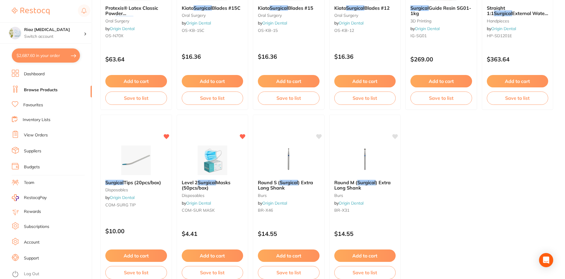
scroll to position [528, 0]
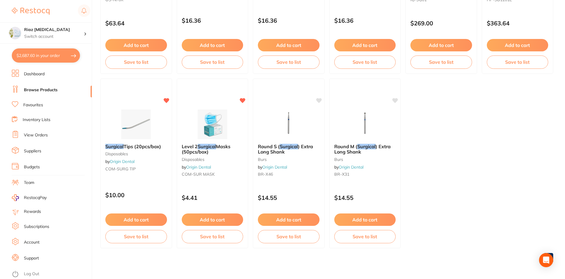
click at [128, 217] on button "Add to cart" at bounding box center [136, 219] width 62 height 12
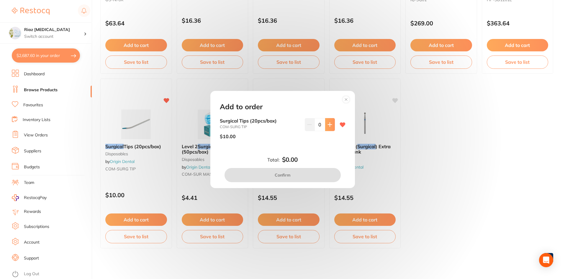
click at [328, 124] on icon at bounding box center [330, 124] width 4 height 4
type input "2"
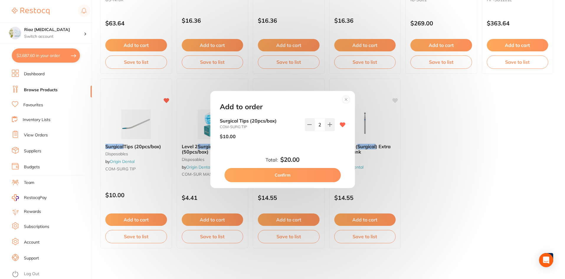
click at [272, 177] on button "Confirm" at bounding box center [282, 175] width 116 height 14
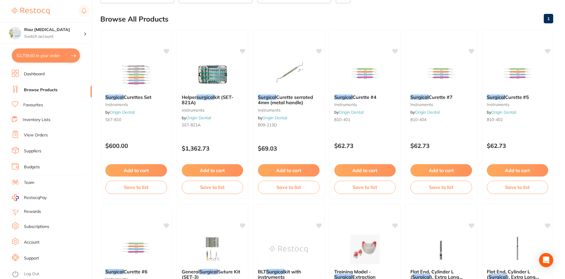
scroll to position [0, 0]
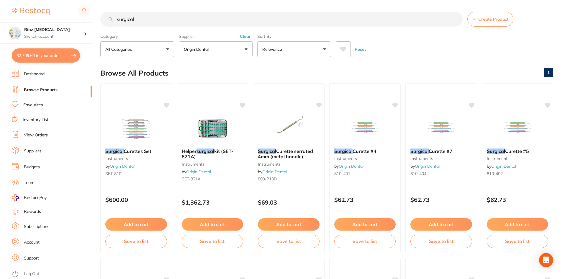
drag, startPoint x: 163, startPoint y: 19, endPoint x: 61, endPoint y: 21, distance: 101.8
click at [61, 21] on div "$2,709.60 Riaz Dental Surgery Switch account Riaz Dental Surgery $2,709.60 in y…" at bounding box center [282, 139] width 565 height 279
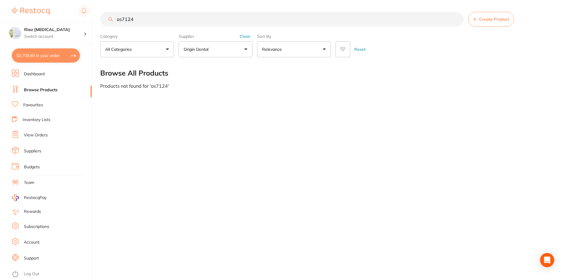
drag, startPoint x: 146, startPoint y: 21, endPoint x: 87, endPoint y: 21, distance: 58.7
click at [87, 21] on div "$2,709.60 Riaz Dental Surgery Switch account Riaz Dental Surgery $2,709.60 in y…" at bounding box center [283, 139] width 566 height 279
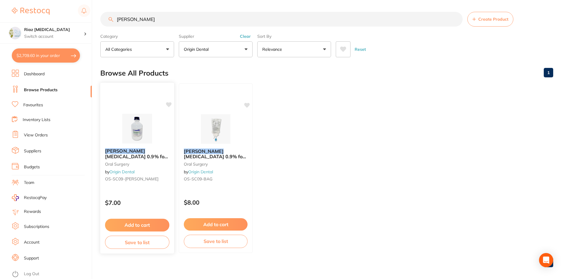
type input "baxter"
click at [136, 222] on button "Add to cart" at bounding box center [137, 225] width 64 height 13
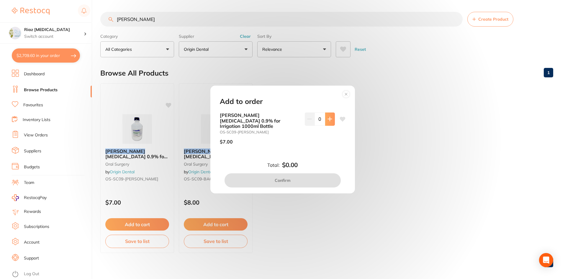
click at [332, 121] on button at bounding box center [330, 118] width 10 height 13
type input "1"
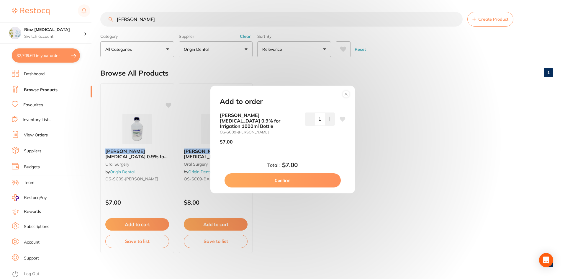
click at [296, 178] on button "Confirm" at bounding box center [282, 180] width 116 height 14
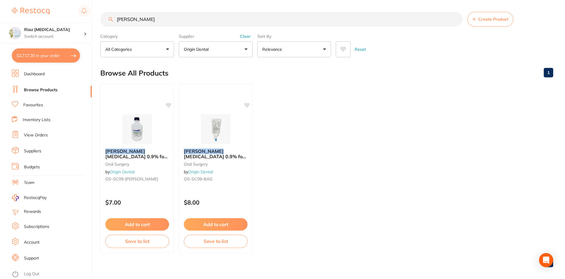
drag, startPoint x: 148, startPoint y: 18, endPoint x: 95, endPoint y: 19, distance: 53.7
click at [95, 19] on div "$2,717.30 Riaz Dental Surgery Switch account Riaz Dental Surgery $2,717.30 in y…" at bounding box center [282, 139] width 565 height 279
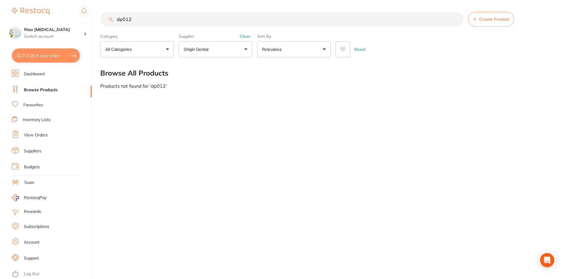
drag, startPoint x: 145, startPoint y: 24, endPoint x: 100, endPoint y: 20, distance: 45.0
click at [100, 20] on div "$2,717.30 Riaz Dental Surgery Switch account Riaz Dental Surgery $2,717.30 in y…" at bounding box center [283, 139] width 566 height 279
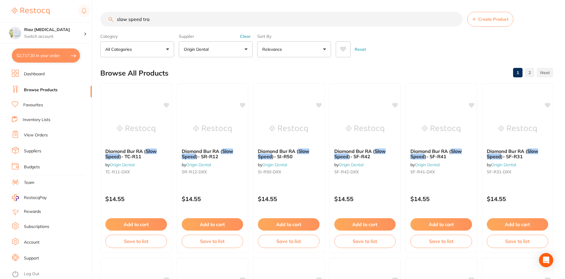
drag, startPoint x: 154, startPoint y: 17, endPoint x: 71, endPoint y: 18, distance: 83.5
click at [71, 18] on div "$2,717.30 Riaz Dental Surgery Switch account Riaz Dental Surgery $2,717.30 in y…" at bounding box center [282, 139] width 565 height 279
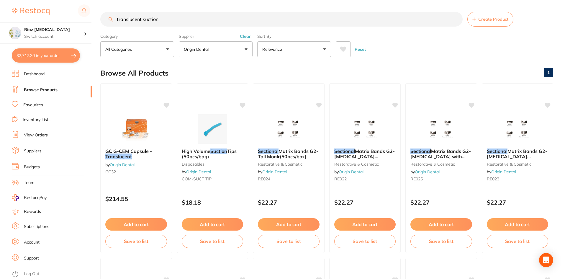
drag, startPoint x: 190, startPoint y: 17, endPoint x: 78, endPoint y: 19, distance: 111.2
click at [78, 19] on div "$2,717.30 Riaz Dental Surgery Switch account Riaz Dental Surgery $2,717.30 in y…" at bounding box center [282, 139] width 565 height 279
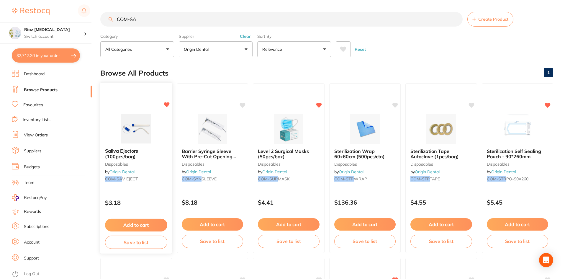
type input "COM-SA"
click at [127, 223] on button "Add to cart" at bounding box center [136, 225] width 62 height 13
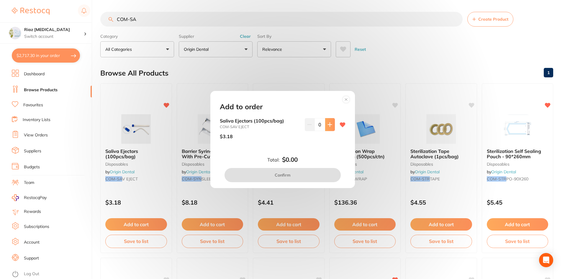
click at [331, 127] on button at bounding box center [330, 124] width 10 height 13
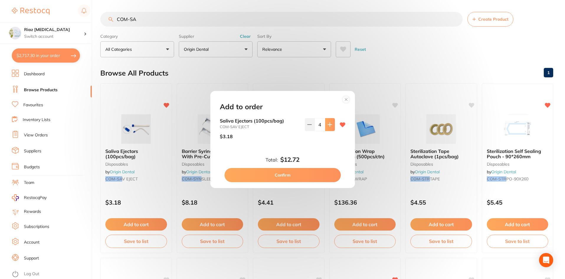
type input "5"
click at [301, 177] on button "Confirm" at bounding box center [282, 175] width 116 height 14
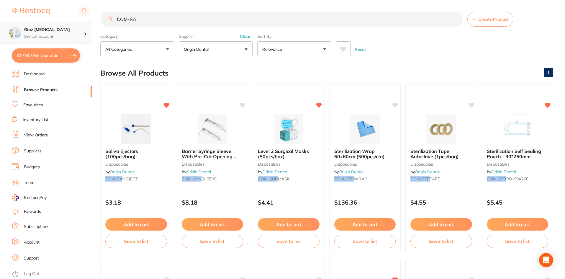
scroll to position [0, 0]
drag, startPoint x: 156, startPoint y: 20, endPoint x: 90, endPoint y: 24, distance: 66.8
click at [90, 24] on div "$2,734.79 Riaz Dental Surgery Switch account Riaz Dental Surgery $2,734.79 in y…" at bounding box center [282, 139] width 565 height 279
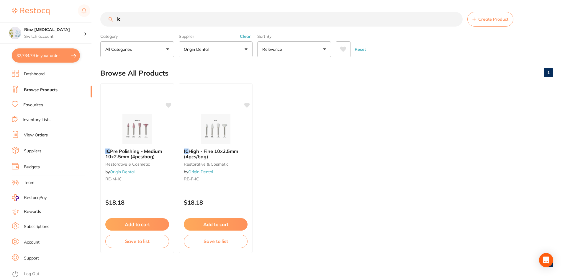
type input "i"
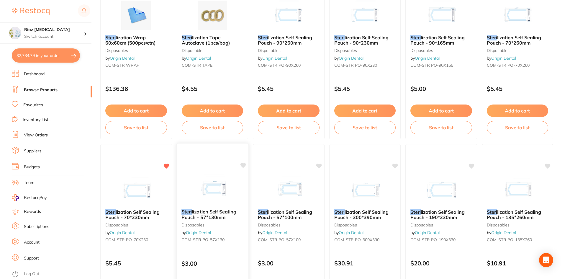
scroll to position [147, 0]
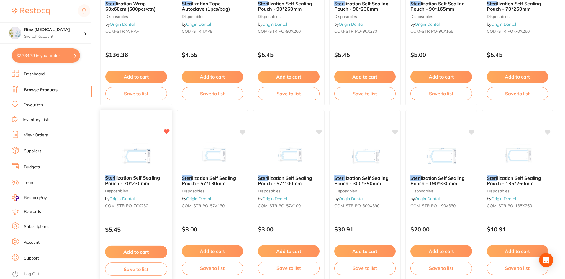
type input "steri"
click at [129, 252] on button "Add to cart" at bounding box center [136, 251] width 62 height 13
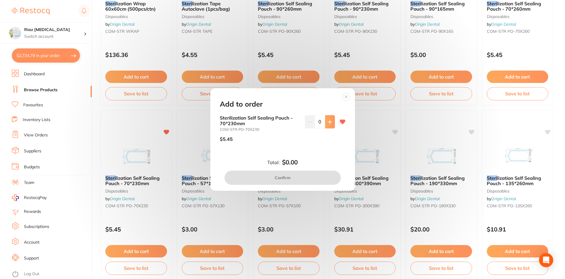
click at [327, 124] on button at bounding box center [330, 121] width 10 height 13
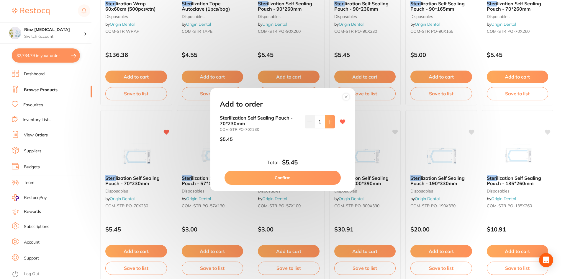
click at [327, 124] on button at bounding box center [330, 121] width 10 height 13
type input "3"
click at [294, 177] on button "Confirm" at bounding box center [282, 177] width 116 height 14
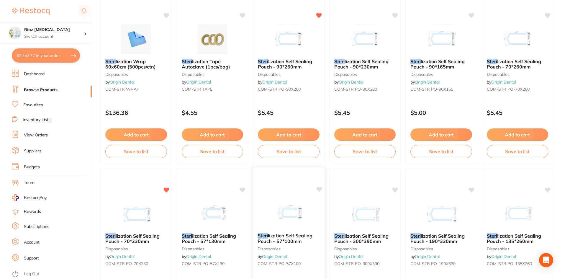
scroll to position [88, 0]
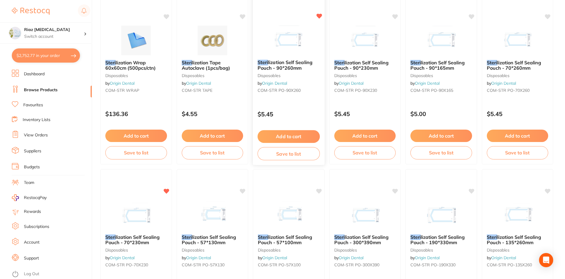
click at [274, 137] on button "Add to cart" at bounding box center [289, 136] width 62 height 13
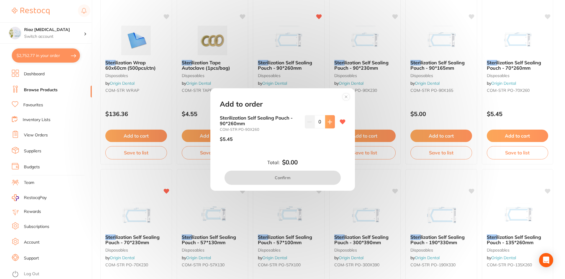
click at [330, 123] on icon at bounding box center [329, 121] width 5 height 5
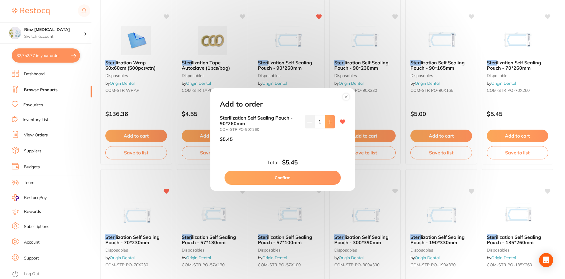
click at [330, 123] on icon at bounding box center [329, 121] width 5 height 5
type input "3"
click at [289, 177] on button "Confirm" at bounding box center [282, 177] width 116 height 14
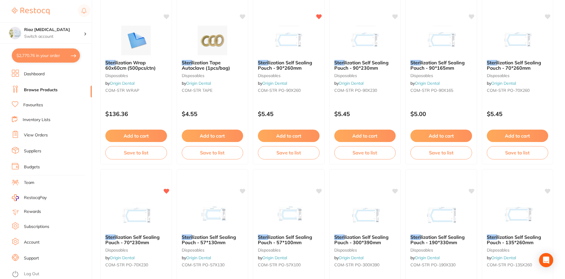
click at [430, 137] on button "Add to cart" at bounding box center [441, 135] width 62 height 12
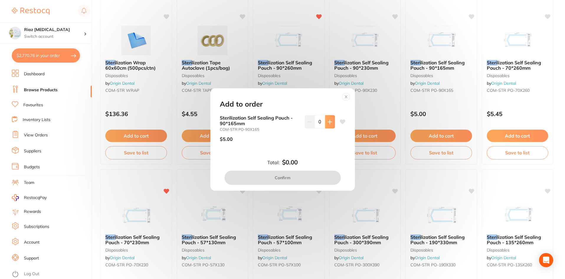
click at [329, 122] on icon at bounding box center [330, 122] width 4 height 4
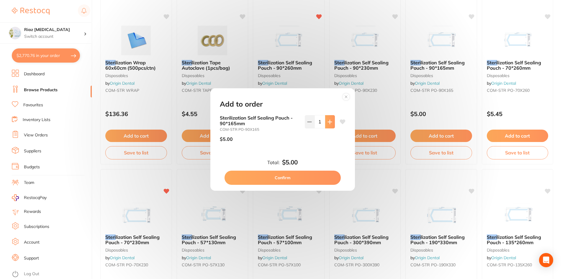
click at [329, 122] on icon at bounding box center [330, 122] width 4 height 4
type input "3"
click at [294, 178] on button "Confirm" at bounding box center [282, 177] width 116 height 14
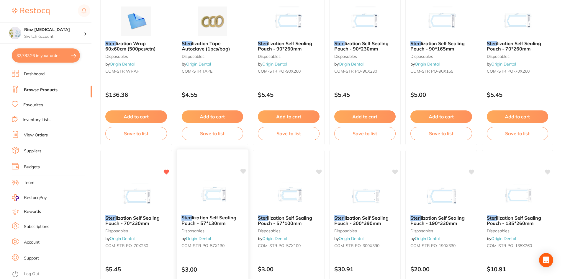
scroll to position [118, 0]
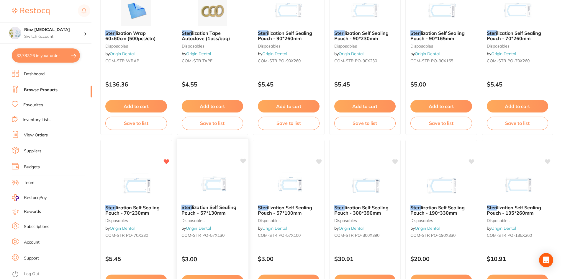
click at [214, 275] on button "Add to cart" at bounding box center [212, 281] width 62 height 13
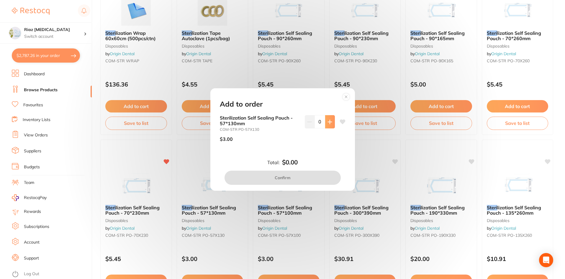
click at [326, 124] on button at bounding box center [330, 121] width 10 height 13
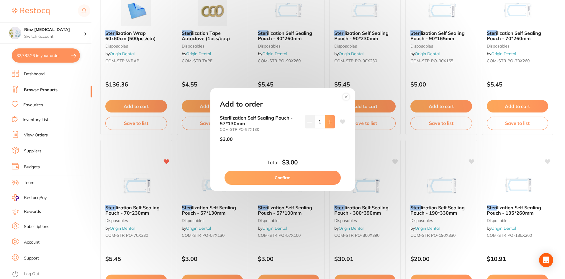
click at [326, 124] on button at bounding box center [330, 121] width 10 height 13
type input "2"
click at [292, 176] on button "Confirm" at bounding box center [282, 177] width 116 height 14
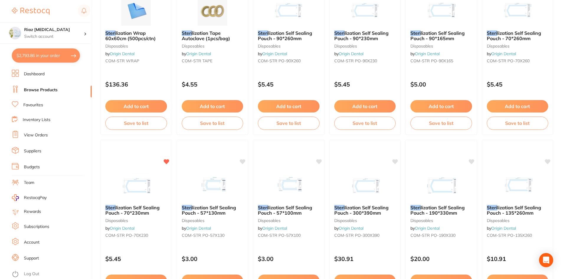
click at [41, 55] on button "$2,793.86 in your order" at bounding box center [46, 55] width 68 height 14
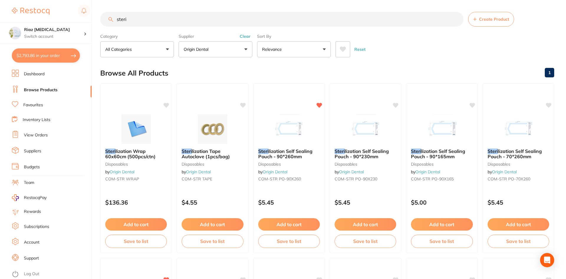
checkbox input "true"
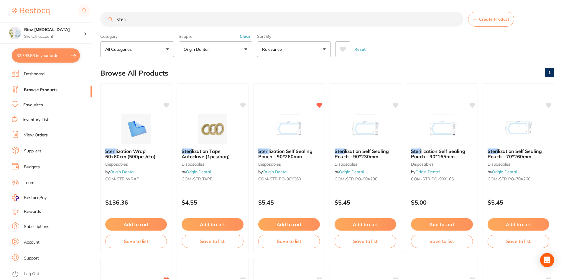
checkbox input "true"
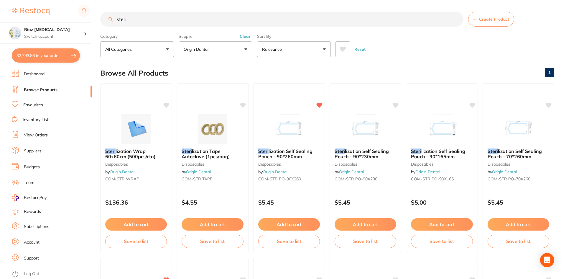
checkbox input "true"
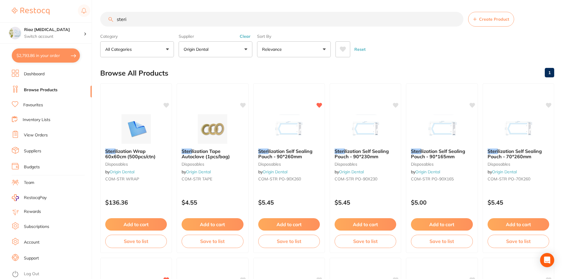
checkbox input "true"
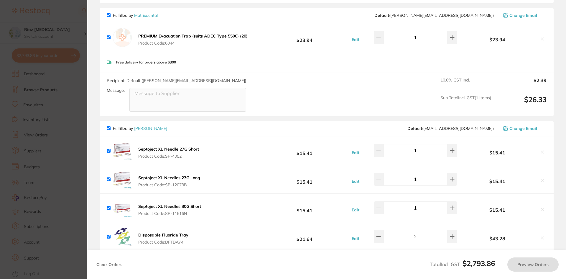
scroll to position [147, 0]
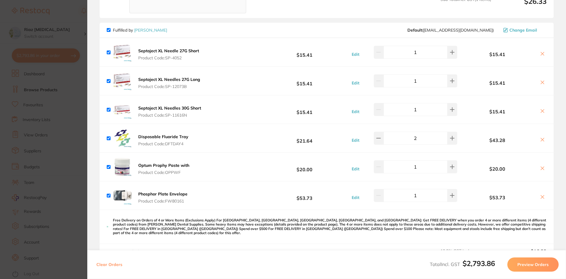
click at [76, 135] on section "Update RRP Set your pre negotiated price for this item. Item Agreed RRP (excl. …" at bounding box center [283, 139] width 566 height 279
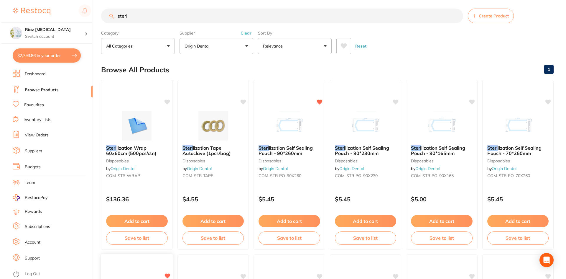
scroll to position [0, 0]
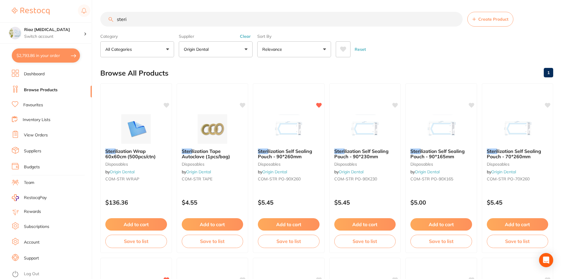
click at [53, 53] on button "$2,793.86 in your order" at bounding box center [46, 55] width 68 height 14
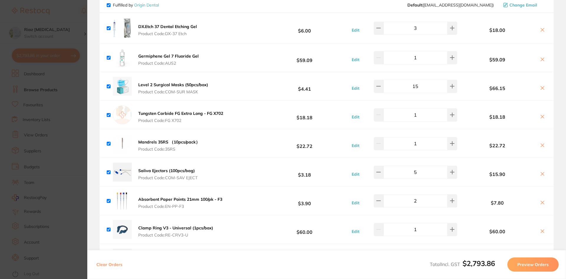
scroll to position [1593, 0]
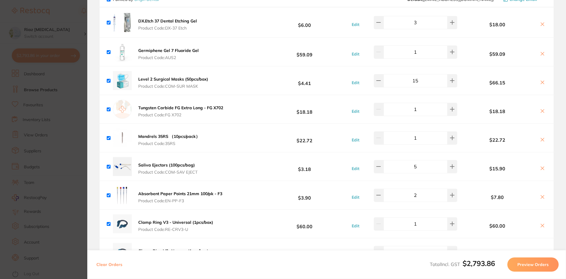
click at [59, 107] on section "Update RRP Set your pre negotiated price for this item. Item Agreed RRP (excl. …" at bounding box center [283, 139] width 566 height 279
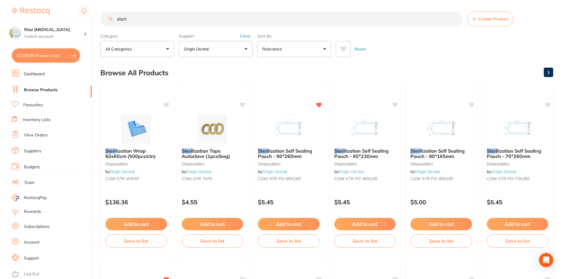
scroll to position [0, 0]
click at [209, 52] on p "Origin Dental" at bounding box center [197, 49] width 27 height 6
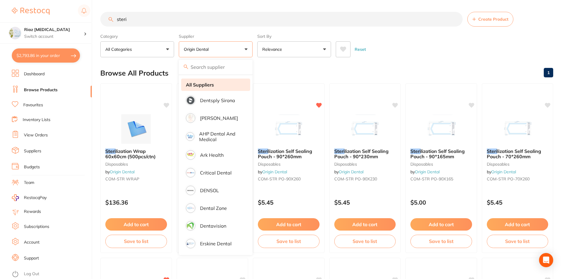
click at [212, 87] on strong "All Suppliers" at bounding box center [200, 84] width 28 height 5
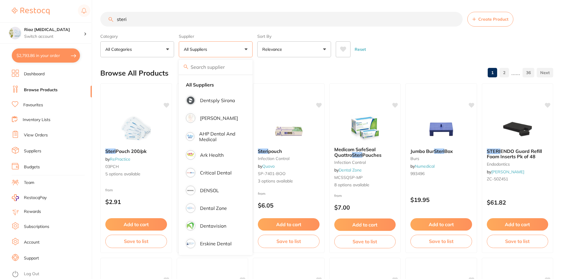
click at [73, 22] on div "$2,793.86 Riaz Dental Surgery Switch account Riaz Dental Surgery $2,793.86 in y…" at bounding box center [282, 139] width 565 height 279
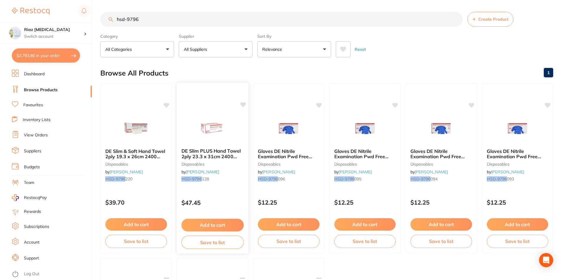
type input "hsd-9796"
click at [210, 222] on button "Add to cart" at bounding box center [212, 225] width 62 height 13
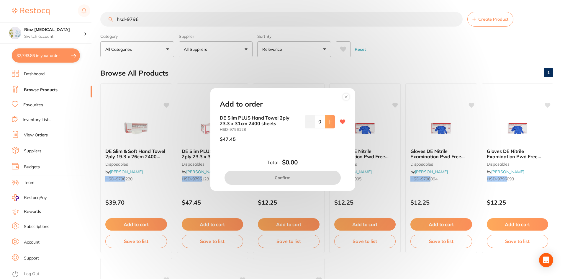
click at [327, 121] on icon at bounding box center [329, 121] width 5 height 5
type input "1"
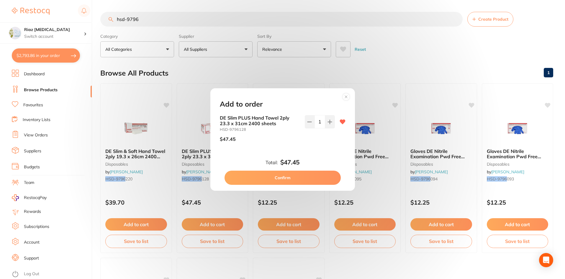
click at [290, 178] on button "Confirm" at bounding box center [282, 177] width 116 height 14
checkbox input "false"
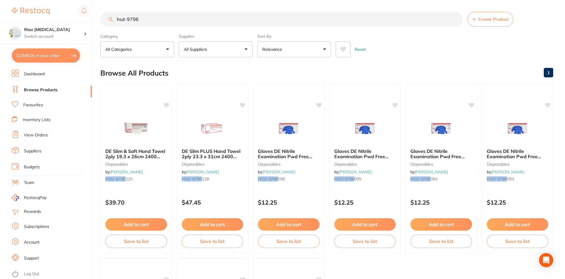
drag, startPoint x: 139, startPoint y: 19, endPoint x: 94, endPoint y: 19, distance: 45.1
click at [94, 19] on div "$2,846.05 Riaz Dental Surgery Switch account Riaz Dental Surgery $2,846.05 in y…" at bounding box center [282, 139] width 565 height 279
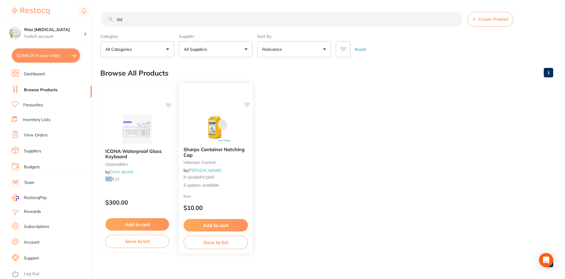
type input "isc"
click at [234, 130] on img at bounding box center [215, 127] width 39 height 30
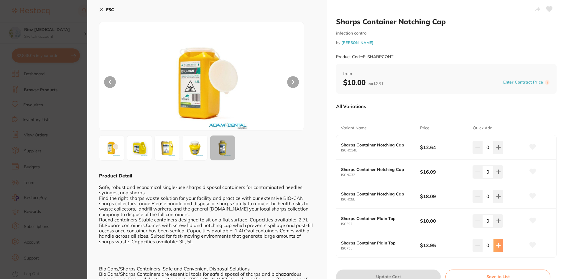
click at [499, 246] on icon at bounding box center [498, 245] width 5 height 5
type input "1"
click at [411, 271] on button "Update Cart" at bounding box center [388, 276] width 105 height 14
checkbox input "false"
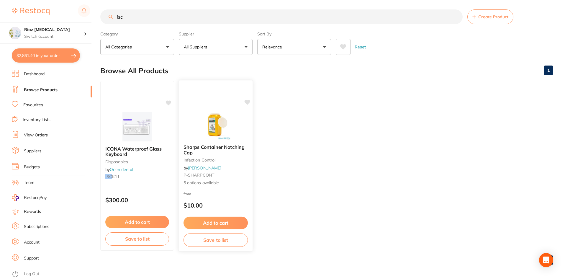
scroll to position [1650, 0]
drag, startPoint x: 113, startPoint y: 18, endPoint x: 84, endPoint y: 19, distance: 29.2
click at [84, 19] on div "$2,861.40 Riaz Dental Surgery Switch account Riaz Dental Surgery $2,861.40 in y…" at bounding box center [282, 137] width 565 height 279
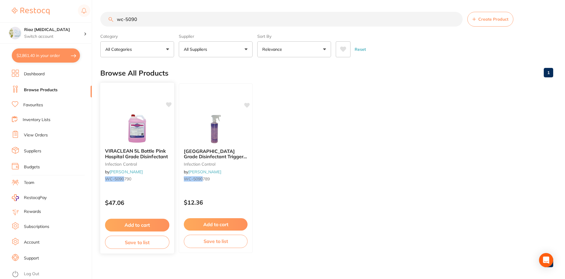
type input "wc-5090"
click at [121, 229] on button "Add to cart" at bounding box center [137, 225] width 64 height 13
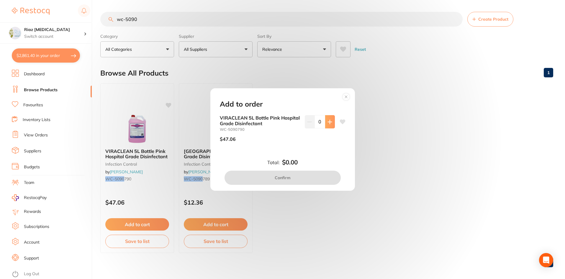
click at [325, 123] on button at bounding box center [330, 121] width 10 height 13
type input "1"
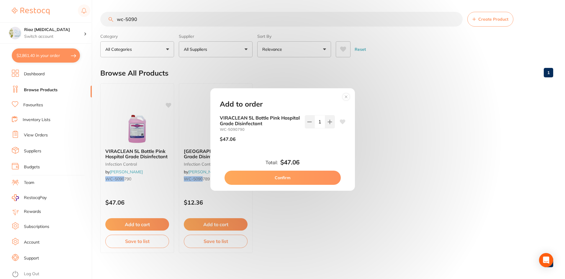
click at [291, 179] on button "Confirm" at bounding box center [282, 177] width 116 height 14
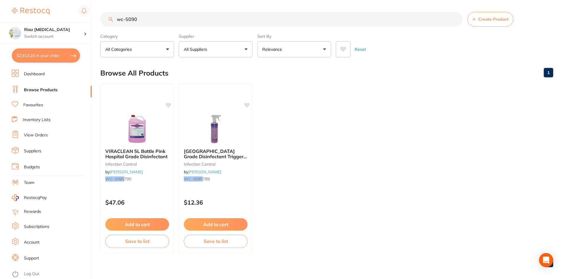
scroll to position [1679, 0]
drag, startPoint x: 122, startPoint y: 18, endPoint x: 99, endPoint y: 19, distance: 22.7
click at [99, 19] on div "$2,913.16 Riaz Dental Surgery Switch account Riaz Dental Surgery $2,913.16 in y…" at bounding box center [282, 139] width 565 height 279
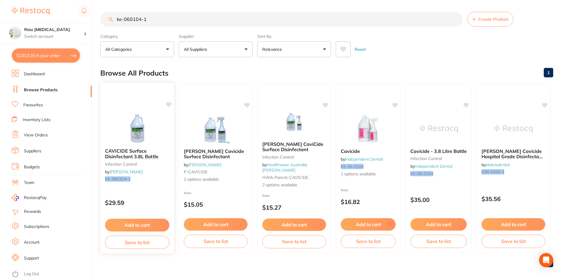
type input "ke-060104-1"
drag, startPoint x: 137, startPoint y: 221, endPoint x: 140, endPoint y: 221, distance: 3.3
click at [137, 221] on button "Add to cart" at bounding box center [137, 224] width 64 height 12
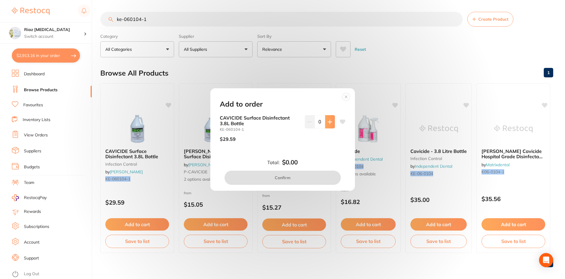
click at [327, 124] on icon at bounding box center [329, 121] width 5 height 5
type input "1"
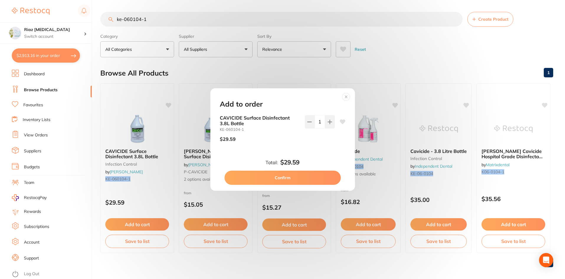
click at [289, 177] on button "Confirm" at bounding box center [282, 177] width 116 height 14
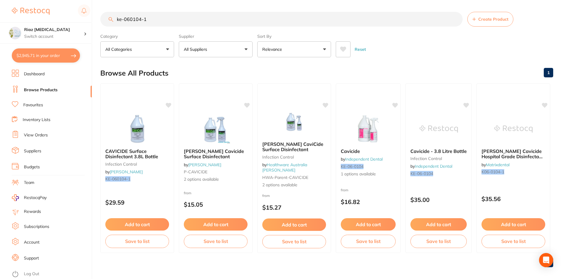
scroll to position [1707, 0]
drag, startPoint x: 163, startPoint y: 15, endPoint x: 98, endPoint y: 22, distance: 65.3
click at [98, 22] on div "$2,945.71 Riaz Dental Surgery Switch account Riaz Dental Surgery $2,945.71 in y…" at bounding box center [282, 139] width 565 height 279
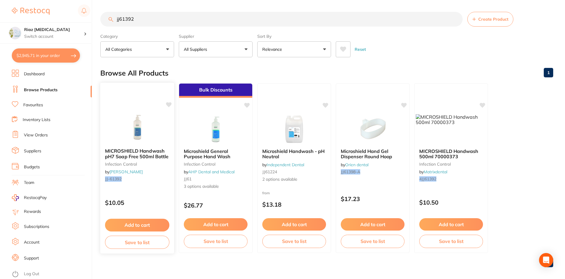
type input "jj61392"
click at [141, 128] on img at bounding box center [137, 129] width 39 height 30
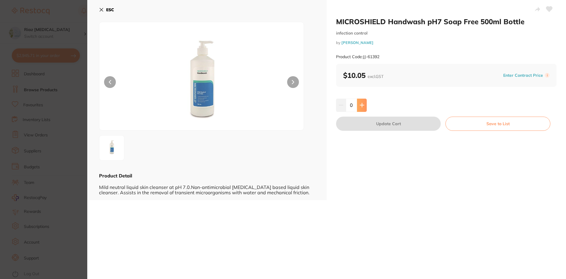
click at [363, 103] on icon at bounding box center [362, 105] width 5 height 5
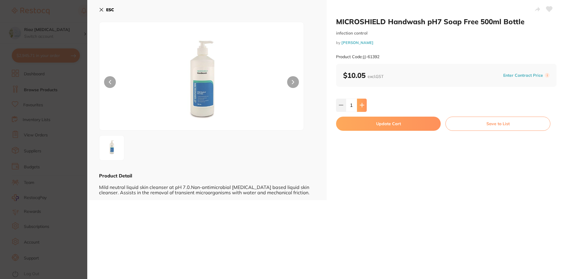
click at [363, 103] on icon at bounding box center [362, 105] width 5 height 5
type input "2"
click at [372, 124] on button "Update Cart" at bounding box center [388, 124] width 105 height 14
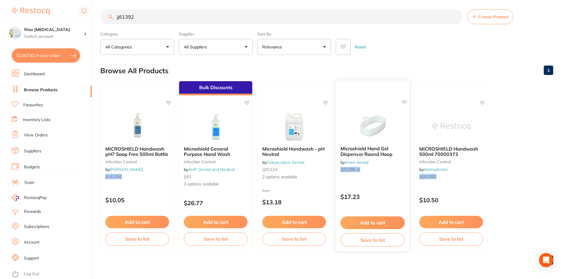
scroll to position [1736, 0]
click at [24, 55] on button "$2,967.82 in your order" at bounding box center [46, 55] width 68 height 14
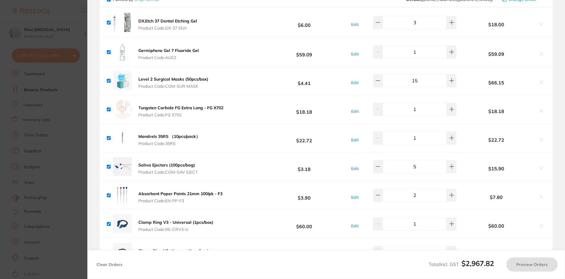
checkbox input "true"
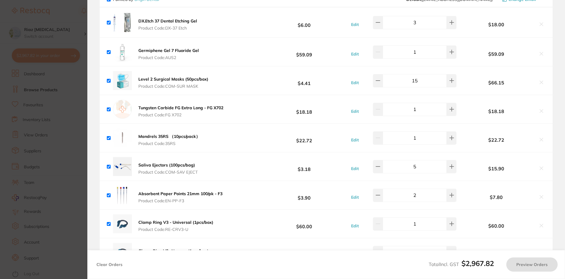
checkbox input "true"
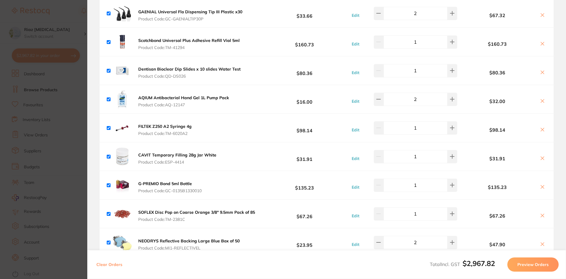
scroll to position [792, 0]
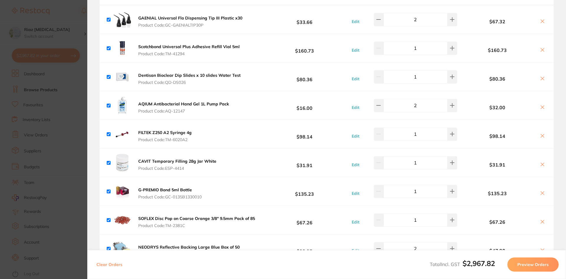
click at [45, 107] on section "Update RRP Set your pre negotiated price for this item. Item Agreed RRP (excl. …" at bounding box center [283, 139] width 566 height 279
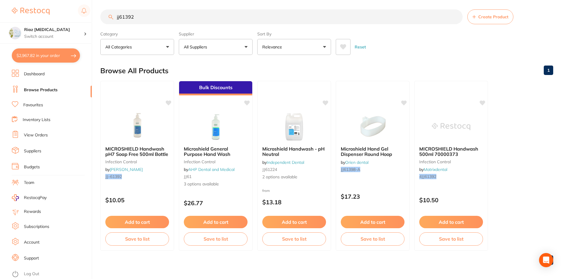
click at [44, 50] on button "$2,967.82 in your order" at bounding box center [46, 55] width 68 height 14
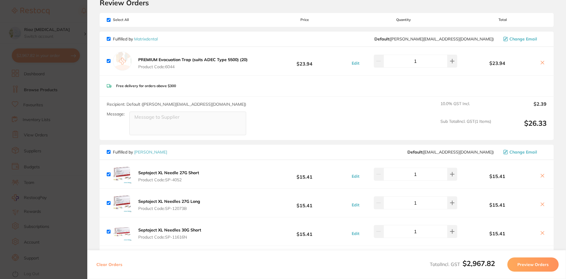
scroll to position [59, 0]
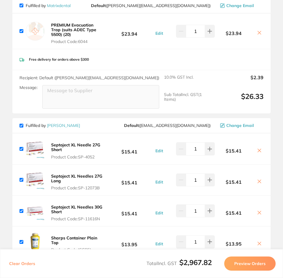
click at [258, 212] on icon at bounding box center [259, 213] width 5 height 5
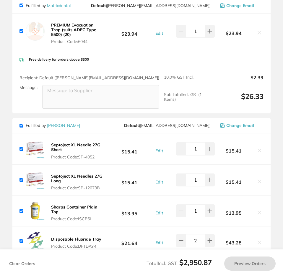
checkbox input "true"
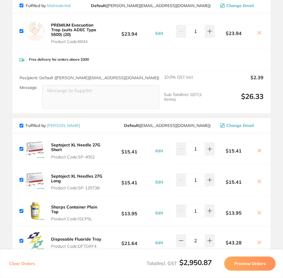
click at [119, 77] on div "Recipient: Default ( peter@matrixdental.com.au ) Message:" at bounding box center [91, 92] width 144 height 34
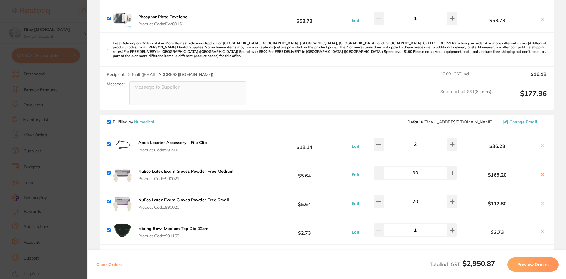
scroll to position [88, 0]
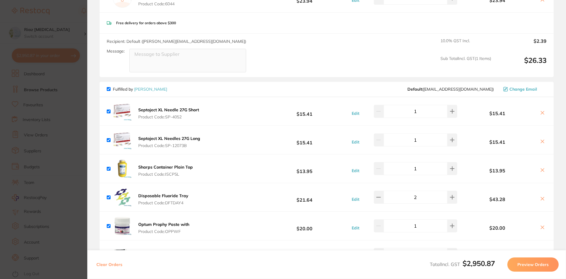
click at [80, 124] on section "Update RRP Set your pre negotiated price for this item. Item Agreed RRP (excl. …" at bounding box center [283, 139] width 566 height 279
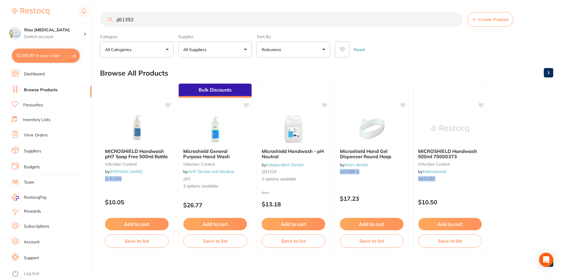
scroll to position [2, 0]
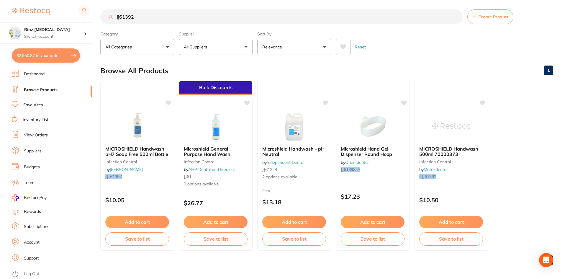
drag, startPoint x: 132, startPoint y: 15, endPoint x: 69, endPoint y: 17, distance: 62.8
click at [69, 17] on div "$2,950.87 Riaz Dental Surgery Switch account Riaz Dental Surgery $2,950.87 in y…" at bounding box center [282, 137] width 565 height 279
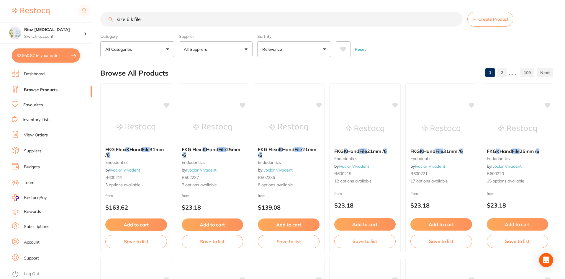
type input "size 6 k file"
click at [246, 49] on button "All Suppliers" at bounding box center [216, 49] width 74 height 16
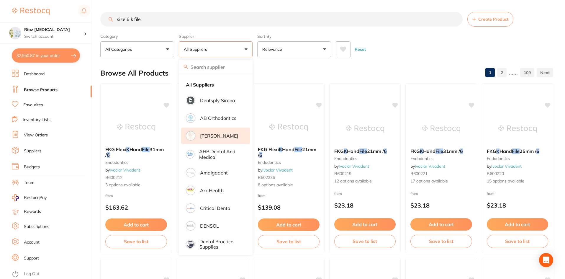
click at [210, 134] on p "[PERSON_NAME]" at bounding box center [219, 135] width 38 height 5
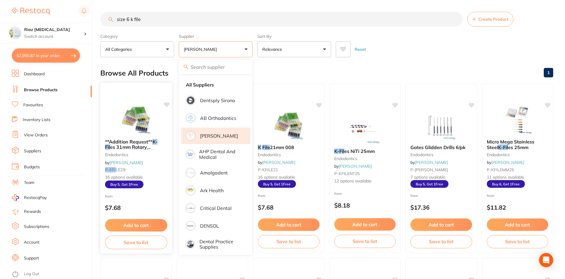
click at [150, 117] on img at bounding box center [136, 119] width 39 height 30
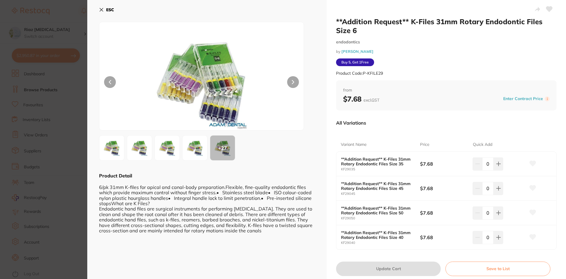
click at [48, 79] on section "**Addition Request** K-Files 31mm Rotary Endodontic Files Size 6 endodontics by…" at bounding box center [283, 139] width 566 height 279
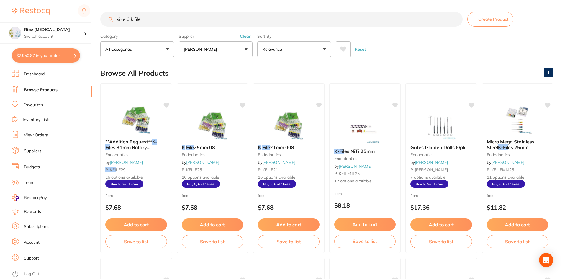
click at [220, 46] on button "[PERSON_NAME]" at bounding box center [216, 49] width 74 height 16
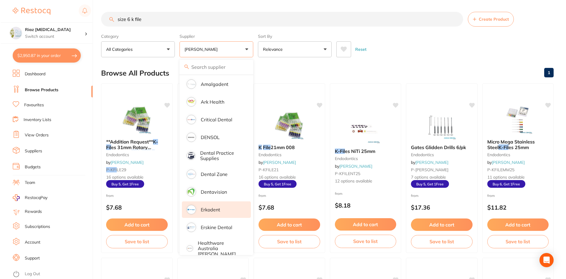
scroll to position [118, 0]
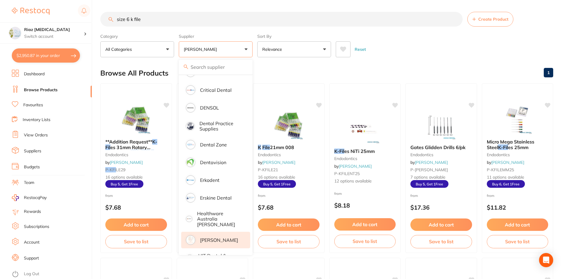
click at [209, 237] on p "[PERSON_NAME]" at bounding box center [219, 239] width 38 height 5
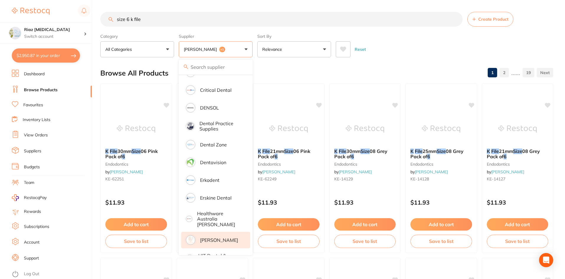
click at [402, 39] on div "Reset" at bounding box center [442, 47] width 213 height 21
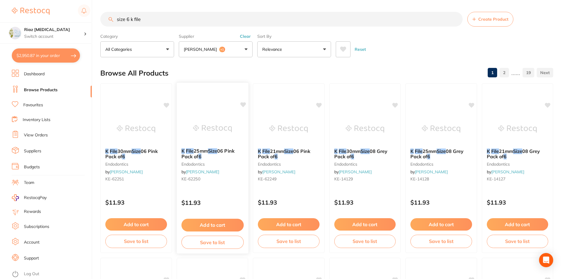
click at [205, 219] on button "Add to cart" at bounding box center [212, 225] width 62 height 13
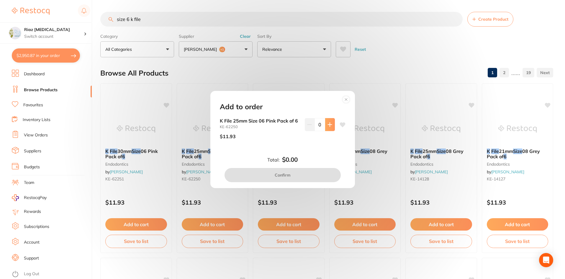
click at [326, 127] on button at bounding box center [330, 124] width 10 height 13
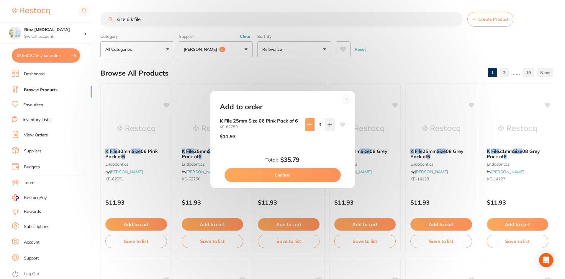
click at [307, 126] on icon at bounding box center [309, 124] width 5 height 5
type input "2"
click at [285, 176] on button "Confirm" at bounding box center [282, 175] width 116 height 14
checkbox input "false"
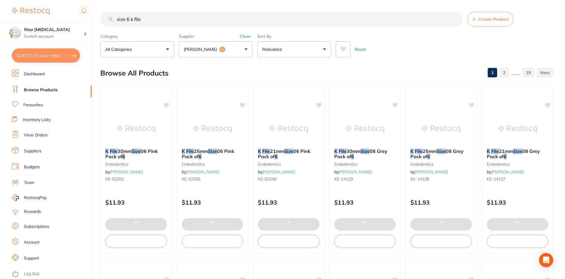
click at [37, 56] on button "$2,977.12 in your order" at bounding box center [46, 55] width 68 height 14
checkbox input "true"
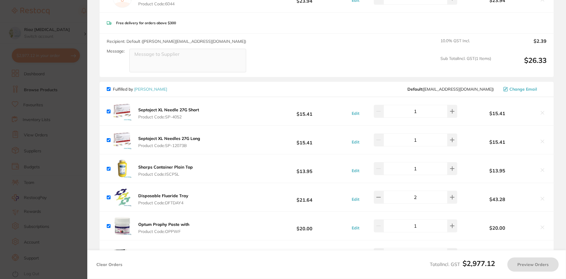
scroll to position [0, 0]
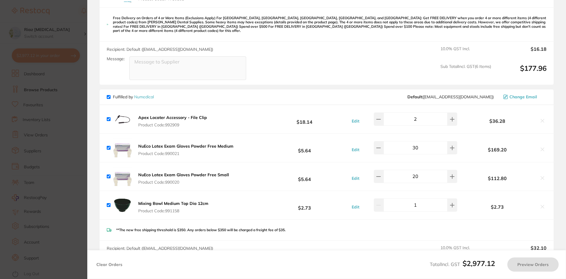
checkbox input "false"
checkbox input "true"
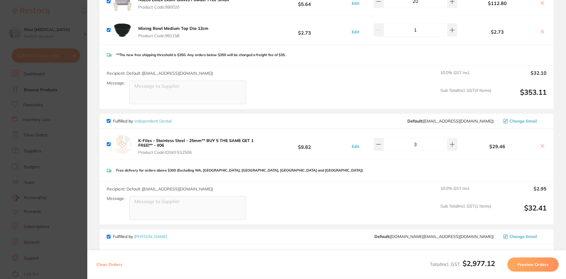
scroll to position [531, 0]
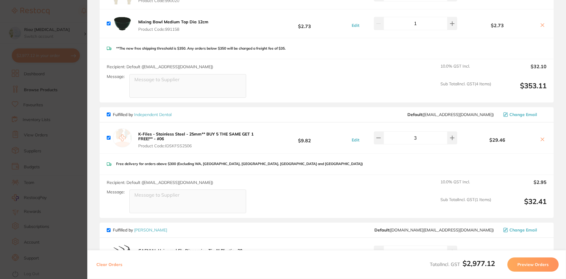
click at [539, 137] on button at bounding box center [543, 140] width 8 height 6
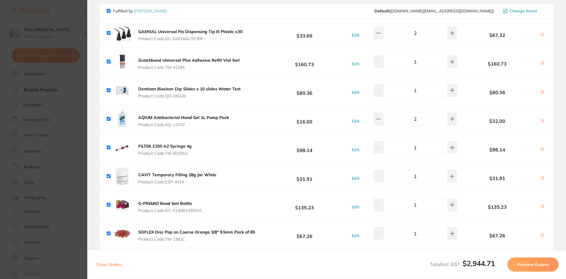
scroll to position [649, 0]
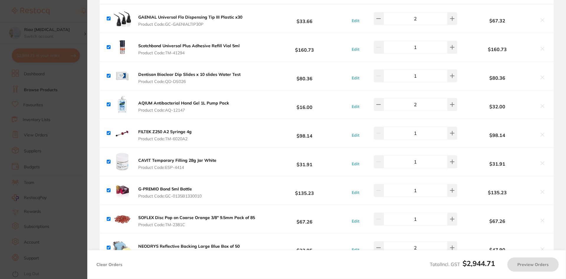
checkbox input "true"
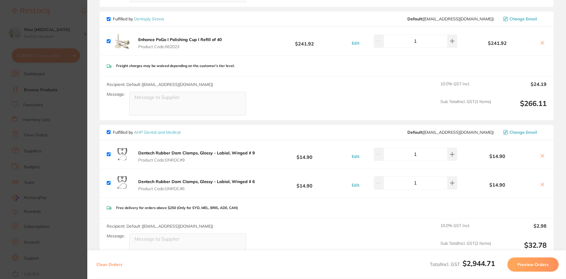
scroll to position [1239, 0]
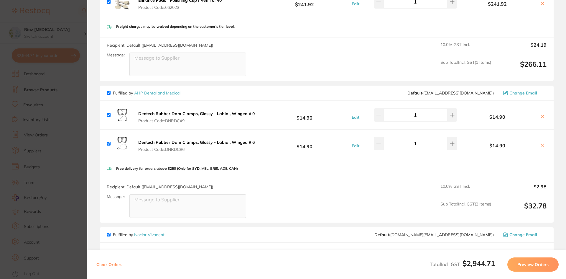
click at [79, 96] on section "Update RRP Set your pre negotiated price for this item. Item Agreed RRP (excl. …" at bounding box center [283, 139] width 566 height 279
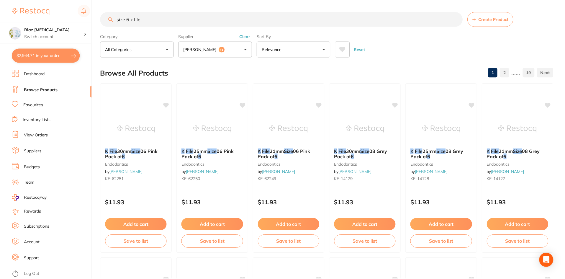
scroll to position [2, 0]
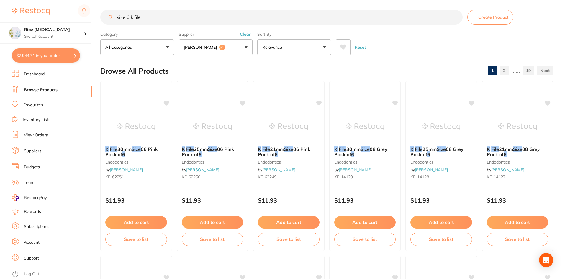
scroll to position [1239, 0]
drag, startPoint x: 182, startPoint y: 19, endPoint x: 87, endPoint y: 19, distance: 94.7
click at [87, 19] on div "$2,944.71 Riaz [MEDICAL_DATA] Switch account Riaz [MEDICAL_DATA] $2,944.71 in y…" at bounding box center [282, 137] width 565 height 279
paste input "CT-9884141"
click at [199, 47] on p "[PERSON_NAME]" at bounding box center [201, 47] width 35 height 6
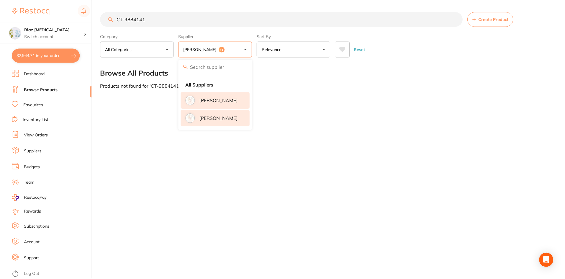
scroll to position [0, 0]
click at [212, 87] on strong "All Suppliers" at bounding box center [200, 84] width 28 height 5
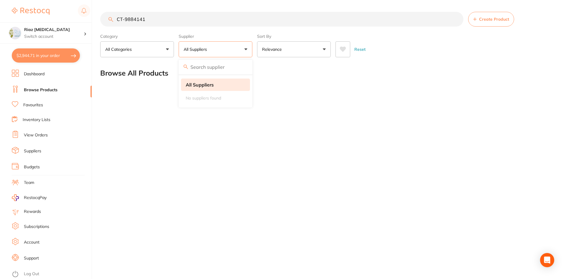
click at [207, 83] on strong "All Suppliers" at bounding box center [200, 84] width 28 height 5
drag, startPoint x: 171, startPoint y: 19, endPoint x: 100, endPoint y: 17, distance: 71.7
click at [100, 17] on div "$2,944.71 Riaz [MEDICAL_DATA] Switch account Riaz [MEDICAL_DATA] $2,944.71 in y…" at bounding box center [283, 139] width 566 height 279
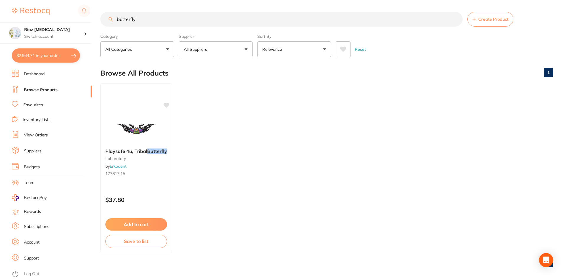
drag, startPoint x: 158, startPoint y: 20, endPoint x: 95, endPoint y: 18, distance: 63.4
click at [95, 18] on div "$2,944.71 Riaz [MEDICAL_DATA] Switch account Riaz [MEDICAL_DATA] $2,944.71 in y…" at bounding box center [282, 139] width 565 height 279
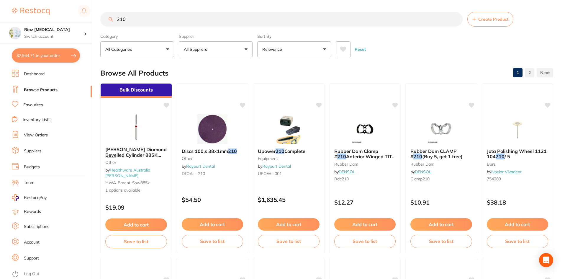
type input "210"
click at [224, 47] on button "All Suppliers" at bounding box center [216, 49] width 74 height 16
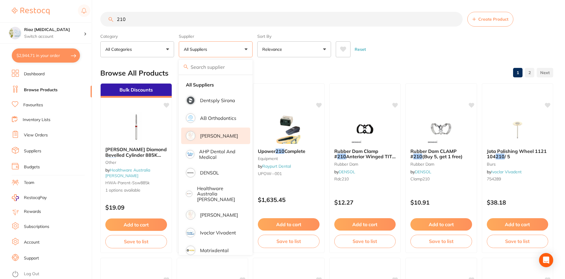
click at [204, 139] on li "[PERSON_NAME]" at bounding box center [215, 135] width 69 height 17
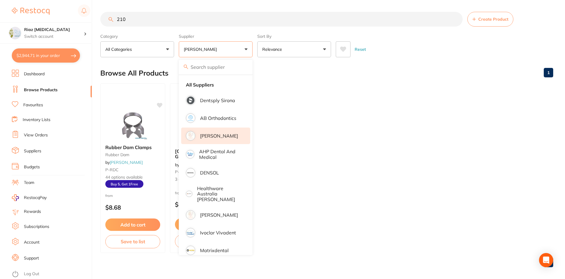
click at [423, 44] on div "Reset" at bounding box center [442, 47] width 213 height 21
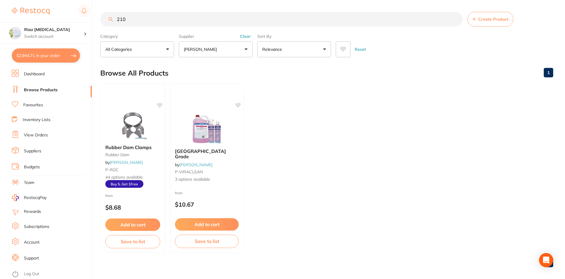
click at [137, 125] on img at bounding box center [133, 124] width 38 height 29
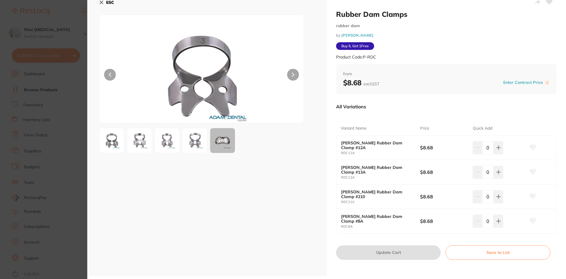
scroll to position [9, 0]
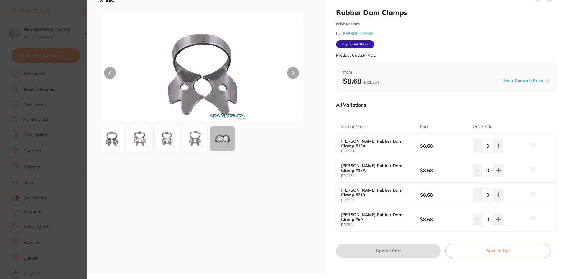
click at [363, 193] on b "[PERSON_NAME] Rubber Dam Clamp #210" at bounding box center [376, 192] width 71 height 9
click at [295, 76] on button at bounding box center [293, 73] width 12 height 12
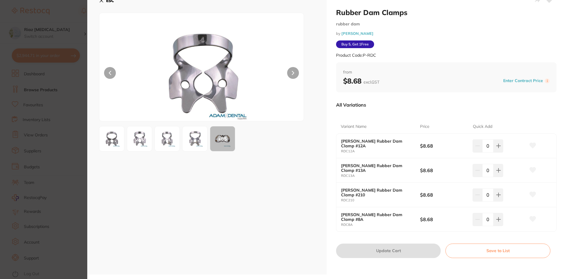
click at [295, 76] on button at bounding box center [293, 73] width 12 height 12
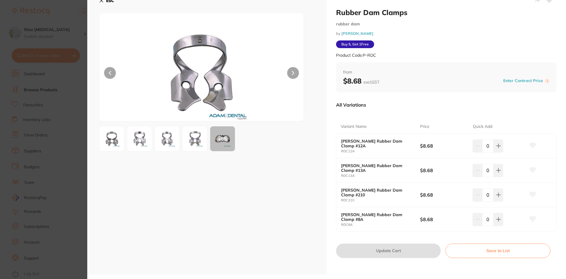
click at [295, 76] on button at bounding box center [293, 73] width 12 height 12
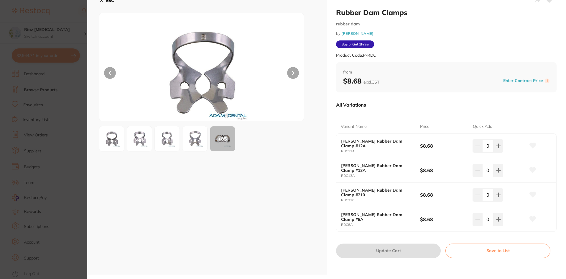
click at [295, 76] on button at bounding box center [293, 73] width 12 height 12
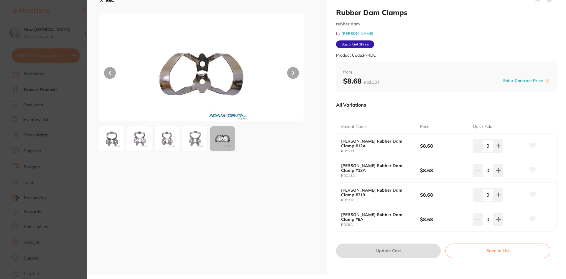
click at [201, 78] on img at bounding box center [201, 74] width 123 height 93
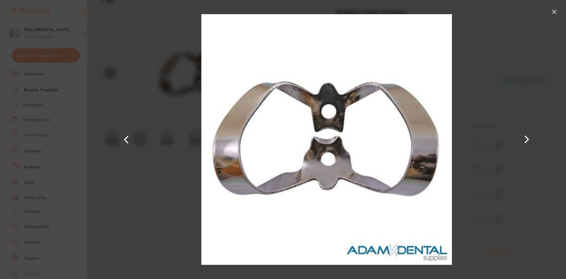
click at [552, 8] on div at bounding box center [326, 139] width 479 height 279
click at [556, 12] on button at bounding box center [554, 11] width 9 height 9
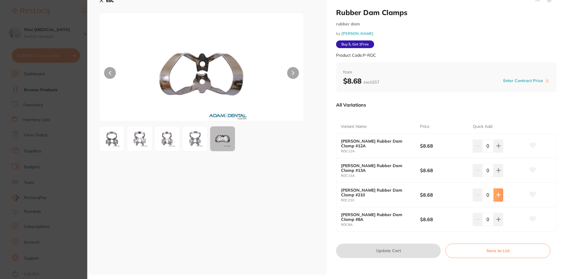
click at [499, 195] on icon at bounding box center [499, 195] width 4 height 4
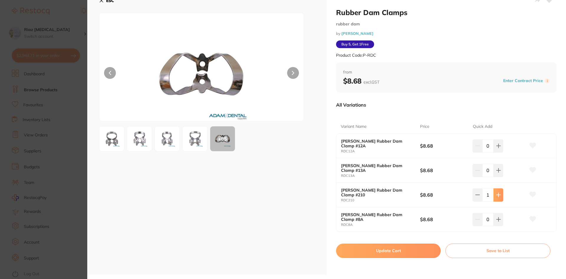
click at [499, 195] on icon at bounding box center [499, 195] width 4 height 4
type input "2"
click at [386, 254] on button "Update Cart" at bounding box center [388, 250] width 105 height 14
checkbox input "false"
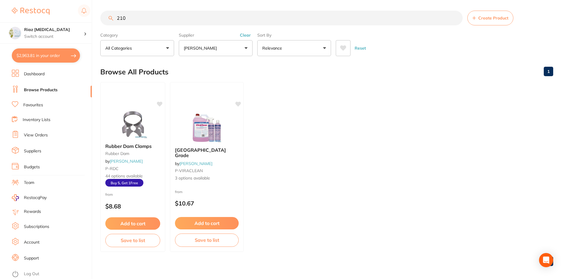
scroll to position [1275, 0]
click at [19, 57] on button "$2,963.81 in your order" at bounding box center [46, 55] width 68 height 14
checkbox input "true"
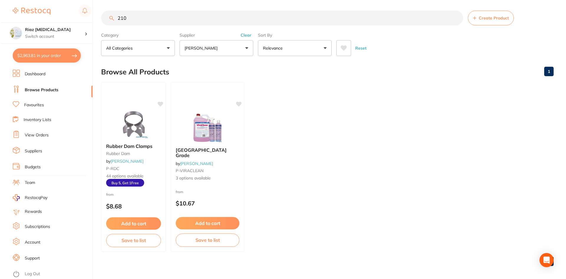
scroll to position [0, 0]
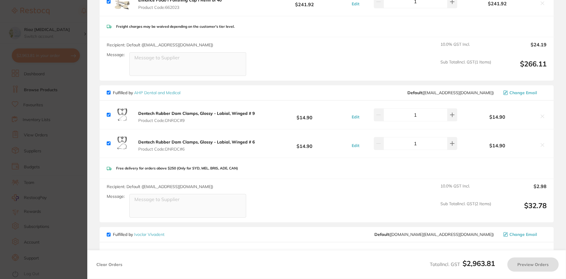
click at [540, 114] on icon at bounding box center [542, 116] width 5 height 5
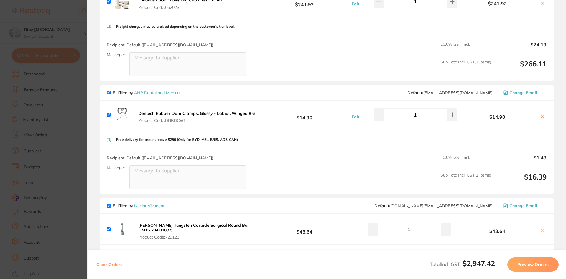
click at [541, 114] on icon at bounding box center [542, 116] width 5 height 5
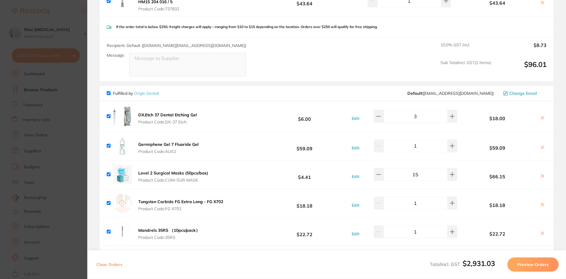
scroll to position [1423, 0]
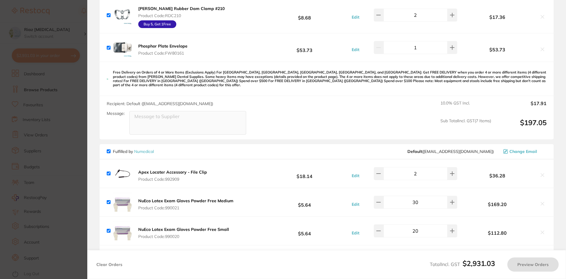
checkbox input "true"
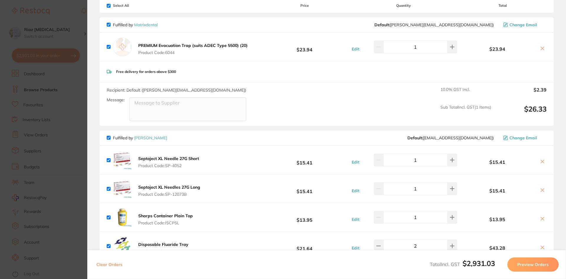
scroll to position [0, 0]
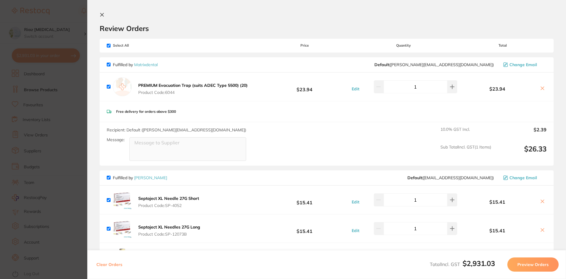
click at [64, 109] on section "Update RRP Set your pre negotiated price for this item. Item Agreed RRP (excl. …" at bounding box center [283, 139] width 566 height 279
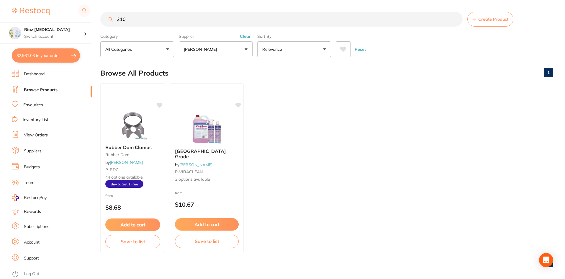
click at [191, 48] on p "[PERSON_NAME]" at bounding box center [201, 49] width 35 height 6
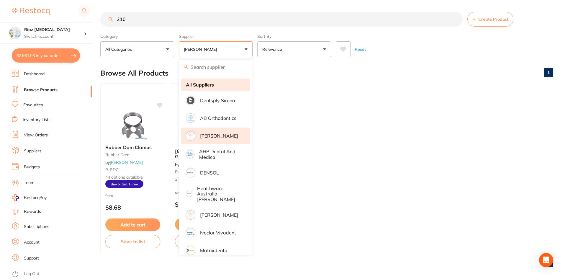
click at [196, 86] on strong "All Suppliers" at bounding box center [200, 84] width 28 height 5
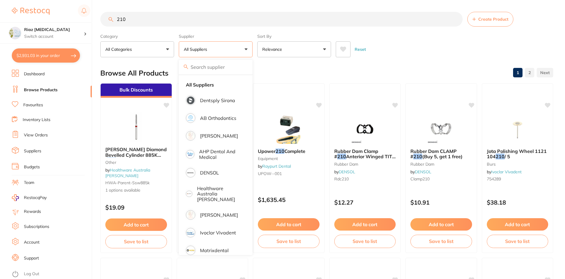
click at [77, 22] on div "$2,931.03 Riaz [MEDICAL_DATA] Switch account Riaz [MEDICAL_DATA] $2,931.03 in y…" at bounding box center [282, 139] width 565 height 279
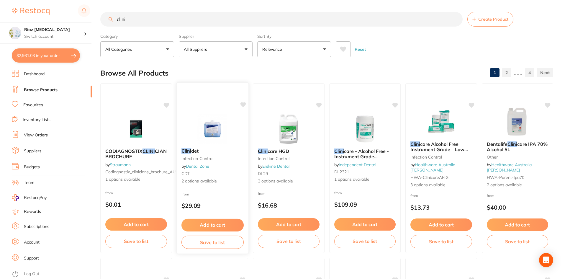
type input "clini"
click at [213, 129] on img at bounding box center [212, 129] width 39 height 30
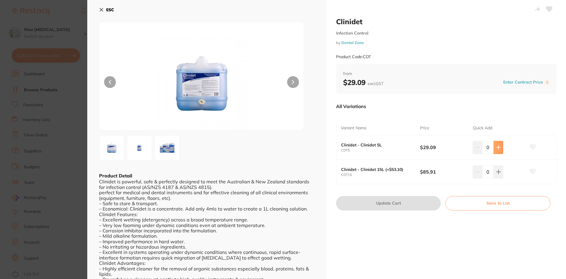
click at [499, 144] on button at bounding box center [499, 147] width 10 height 13
type input "1"
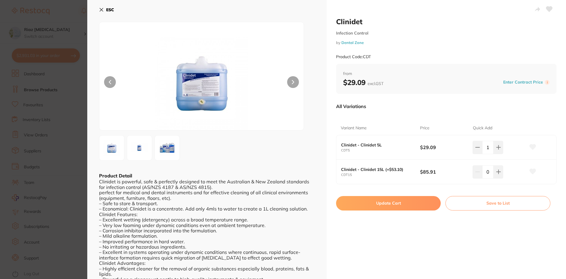
click at [388, 203] on button "Update Cart" at bounding box center [388, 203] width 105 height 14
checkbox input "false"
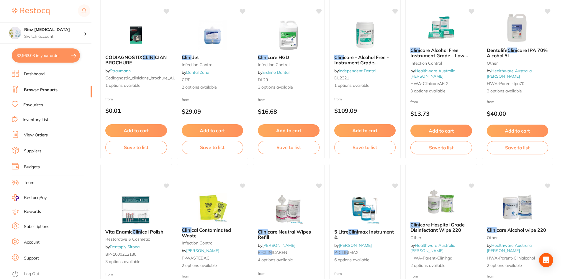
scroll to position [0, 0]
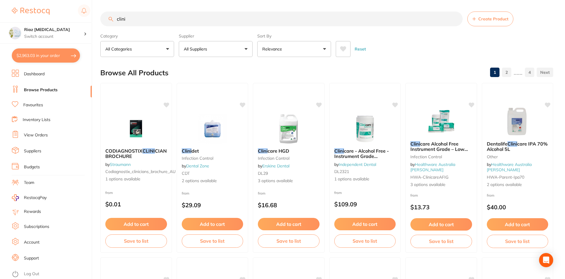
drag, startPoint x: 117, startPoint y: 21, endPoint x: 92, endPoint y: 21, distance: 24.2
click at [92, 21] on div "$2,963.03 Riaz [MEDICAL_DATA] Switch account Riaz [MEDICAL_DATA] $2,963.03 in y…" at bounding box center [282, 139] width 565 height 279
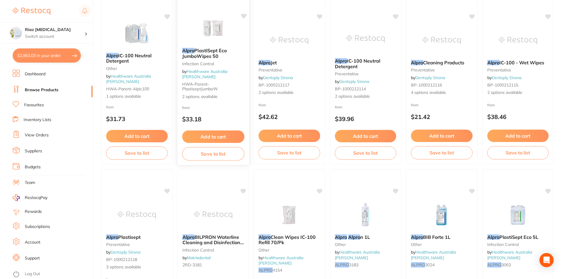
scroll to position [0, 0]
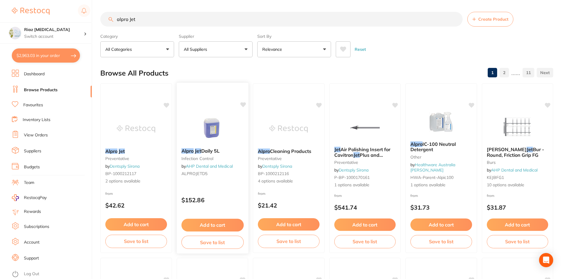
type input "alpro Jet"
click at [219, 121] on img at bounding box center [212, 129] width 39 height 30
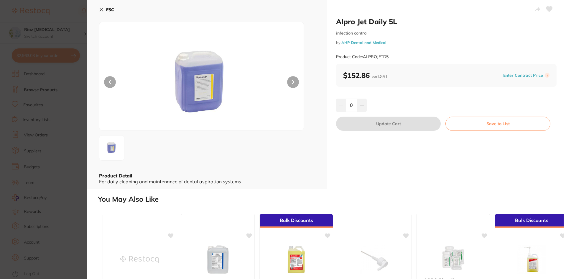
click at [103, 7] on icon at bounding box center [101, 9] width 5 height 5
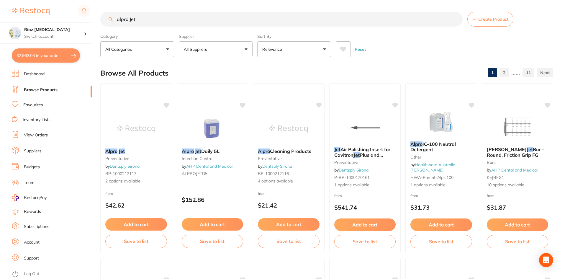
click at [223, 47] on button "All Suppliers" at bounding box center [216, 49] width 74 height 16
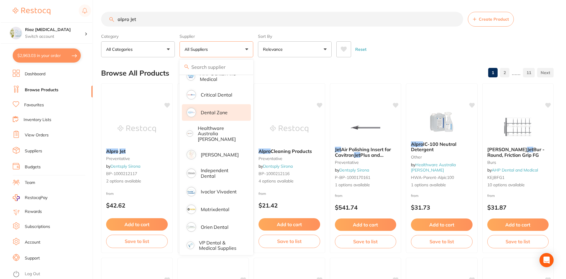
scroll to position [43, 0]
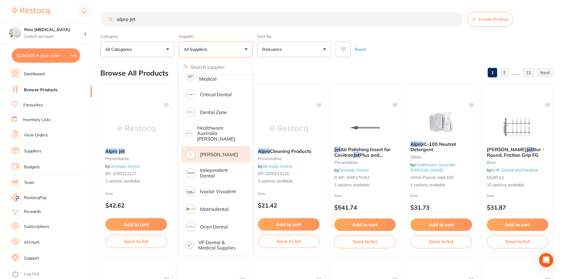
click at [212, 152] on p "[PERSON_NAME]" at bounding box center [219, 154] width 38 height 5
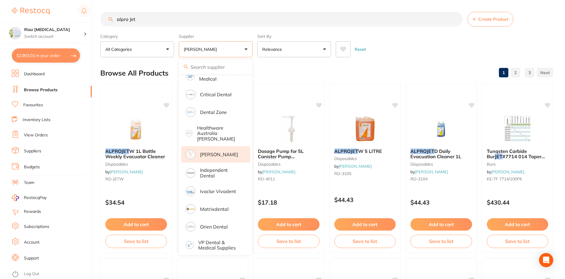
click at [407, 52] on div "Reset" at bounding box center [442, 47] width 213 height 21
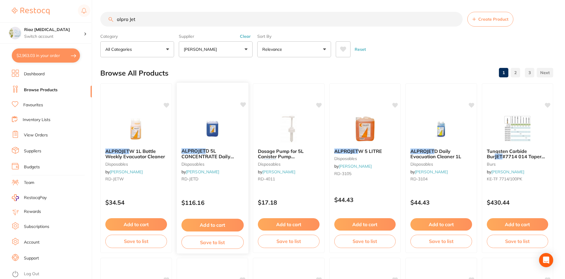
click at [201, 136] on img at bounding box center [212, 129] width 39 height 30
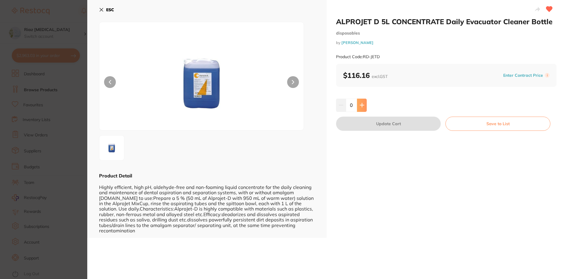
click at [363, 106] on icon at bounding box center [362, 105] width 5 height 5
type input "1"
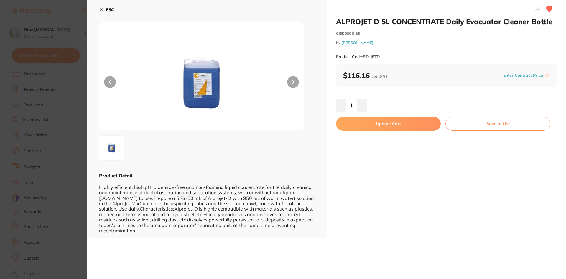
click at [379, 123] on button "Update Cart" at bounding box center [388, 124] width 105 height 14
checkbox input "false"
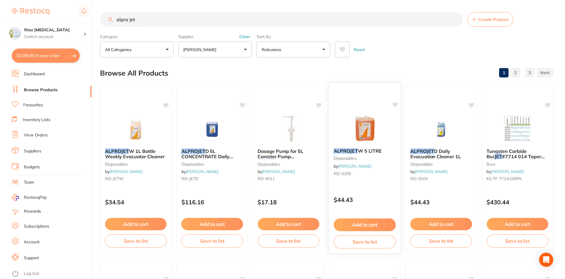
scroll to position [0, 0]
click at [54, 54] on button "$3,090.80 in your order" at bounding box center [46, 55] width 68 height 14
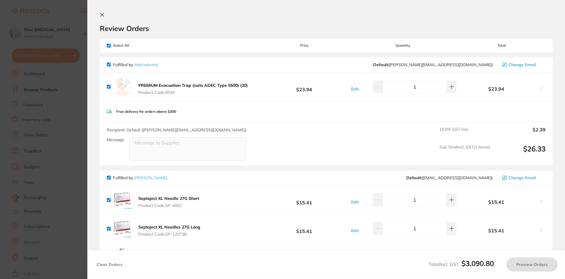
checkbox input "true"
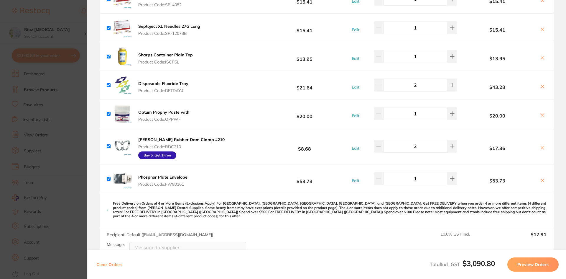
scroll to position [206, 0]
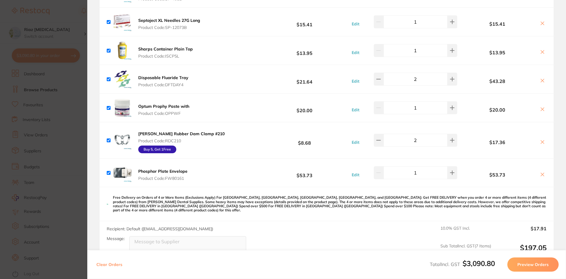
click at [71, 131] on section "Update RRP Set your pre negotiated price for this item. Item Agreed RRP (excl. …" at bounding box center [283, 139] width 566 height 279
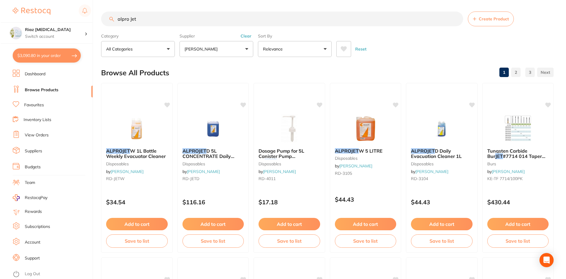
scroll to position [0, 0]
click at [49, 57] on button "$3,090.80 in your order" at bounding box center [46, 55] width 68 height 14
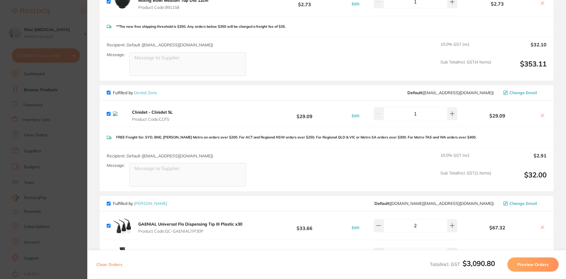
scroll to position [590, 0]
click at [541, 113] on icon at bounding box center [542, 114] width 3 height 3
checkbox input "false"
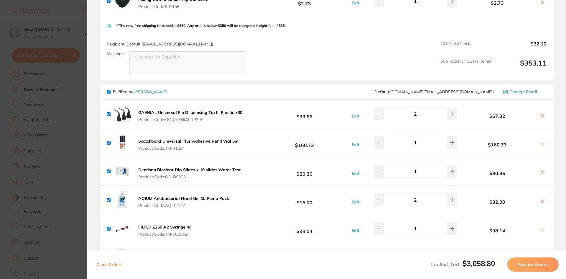
click at [83, 84] on section "Update RRP Set your pre negotiated price for this item. Item Agreed RRP (excl. …" at bounding box center [283, 139] width 566 height 279
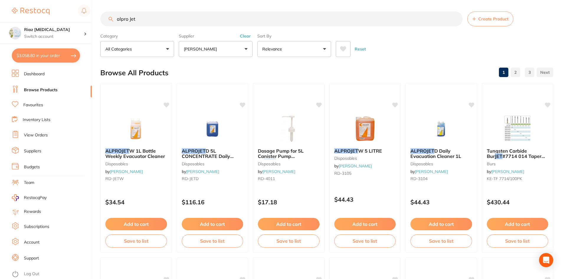
scroll to position [0, 0]
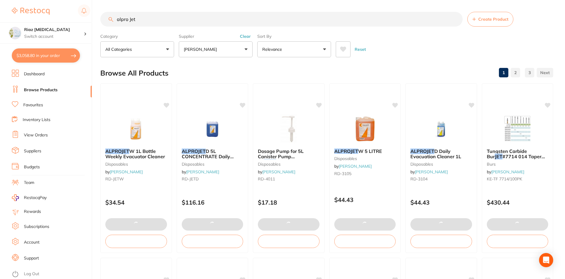
drag, startPoint x: 138, startPoint y: 20, endPoint x: 93, endPoint y: 21, distance: 45.4
click at [93, 21] on div "$3,058.80 Riaz [MEDICAL_DATA] Switch account Riaz [MEDICAL_DATA] $3,058.80 in y…" at bounding box center [282, 139] width 565 height 279
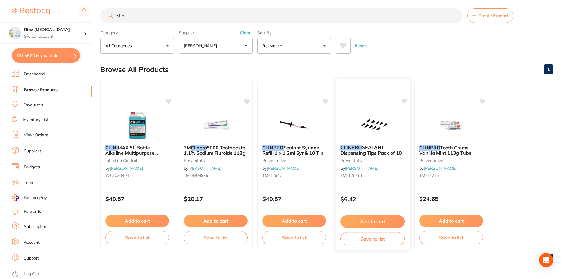
scroll to position [5, 0]
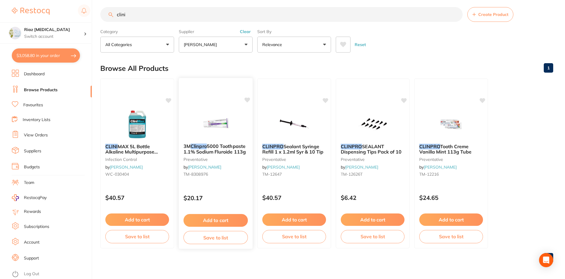
type input "clini"
click at [219, 219] on button "Add to cart" at bounding box center [215, 220] width 64 height 13
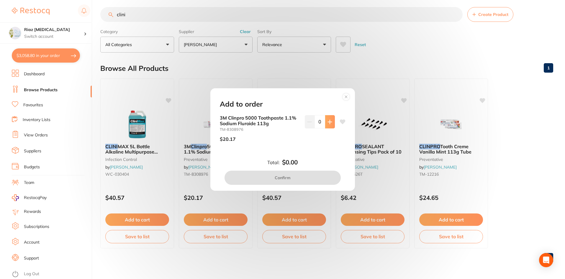
click at [328, 122] on icon at bounding box center [330, 122] width 4 height 4
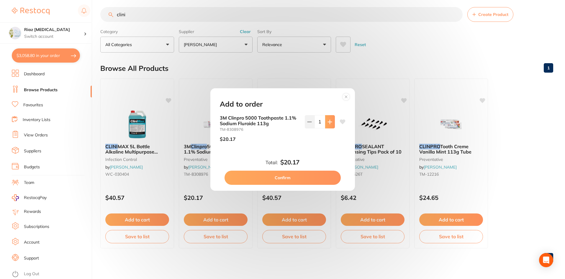
click at [328, 122] on icon at bounding box center [330, 122] width 4 height 4
type input "3"
click at [280, 176] on button "Confirm" at bounding box center [282, 177] width 116 height 14
checkbox input "false"
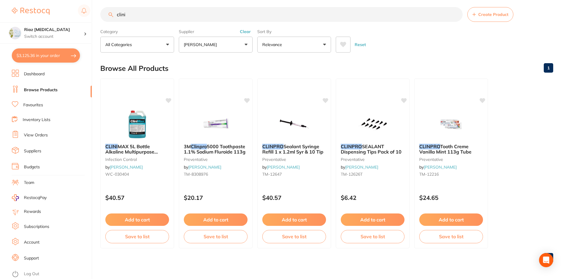
click at [148, 17] on input "clini" at bounding box center [281, 14] width 362 height 15
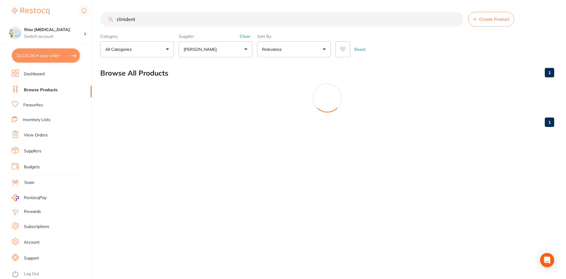
scroll to position [7, 0]
click at [205, 50] on p "[PERSON_NAME]" at bounding box center [201, 49] width 35 height 6
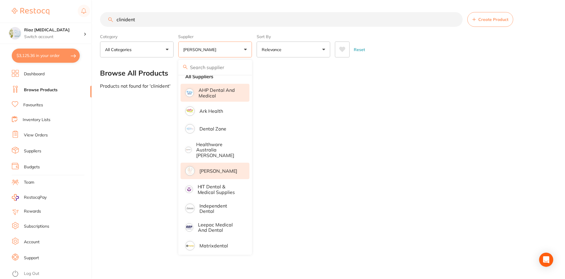
scroll to position [0, 0]
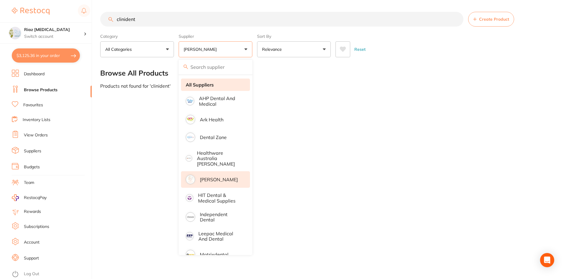
click at [207, 84] on strong "All Suppliers" at bounding box center [200, 84] width 28 height 5
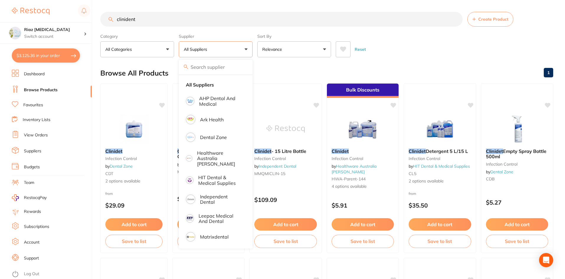
click at [417, 50] on div "Reset" at bounding box center [442, 47] width 213 height 21
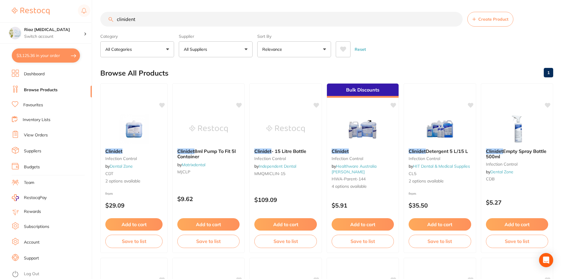
drag, startPoint x: 144, startPoint y: 21, endPoint x: 106, endPoint y: 20, distance: 38.4
click at [106, 20] on input "clinident" at bounding box center [281, 19] width 362 height 15
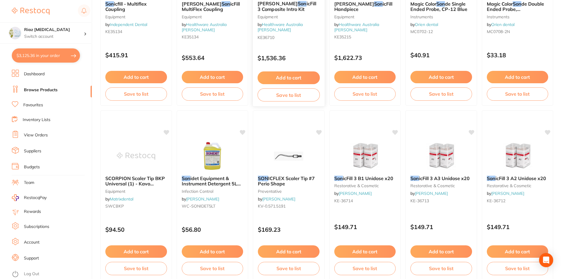
scroll to position [324, 0]
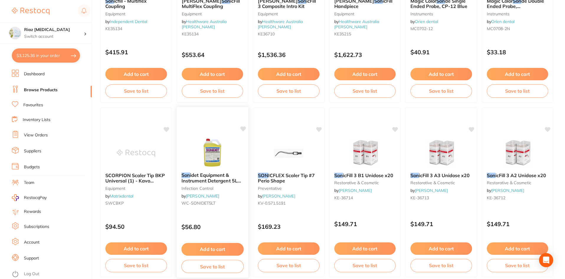
type input "son"
click at [199, 248] on button "Add to cart" at bounding box center [212, 249] width 62 height 13
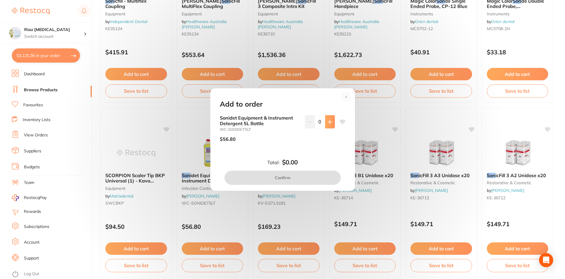
click at [330, 119] on icon at bounding box center [329, 121] width 5 height 5
type input "1"
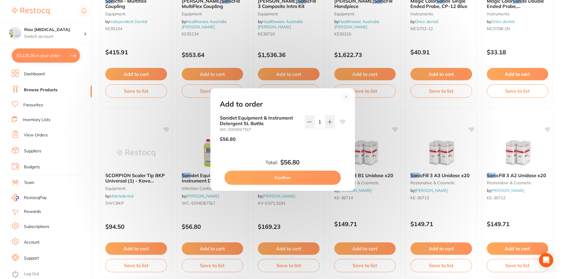
click at [278, 179] on button "Confirm" at bounding box center [282, 177] width 116 height 14
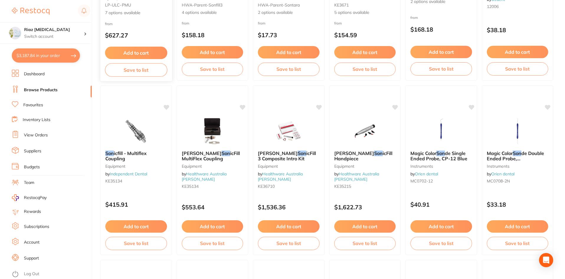
scroll to position [147, 0]
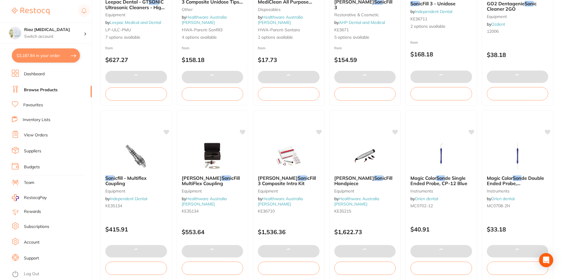
click at [37, 58] on button "$3,187.84 in your order" at bounding box center [46, 55] width 68 height 14
checkbox input "true"
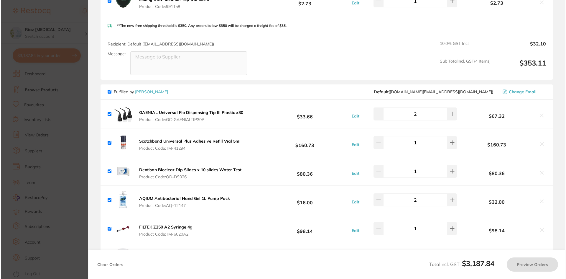
scroll to position [0, 0]
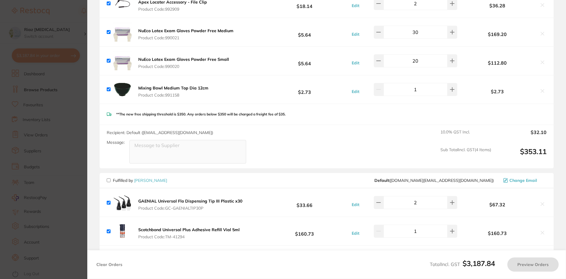
checkbox input "false"
checkbox input "true"
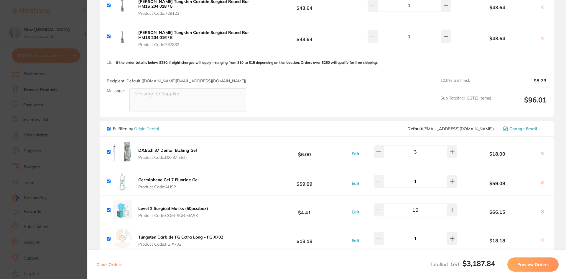
scroll to position [1475, 0]
click at [451, 149] on icon at bounding box center [453, 151] width 4 height 4
type input "5"
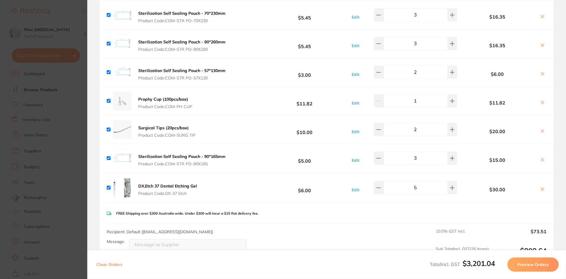
scroll to position [2181, 0]
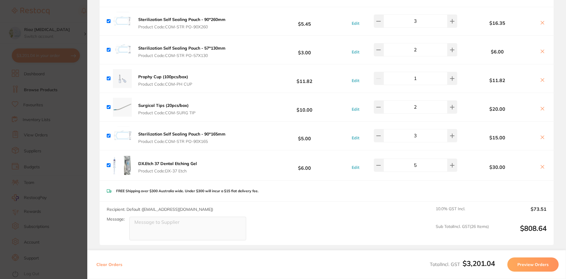
click at [71, 135] on section "Update RRP Set your pre negotiated price for this item. Item Agreed RRP (excl. …" at bounding box center [283, 139] width 566 height 279
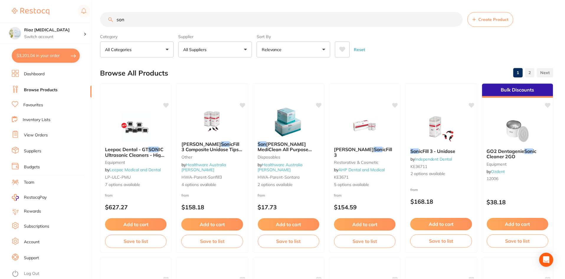
scroll to position [147, 0]
